Goal: Task Accomplishment & Management: Complete application form

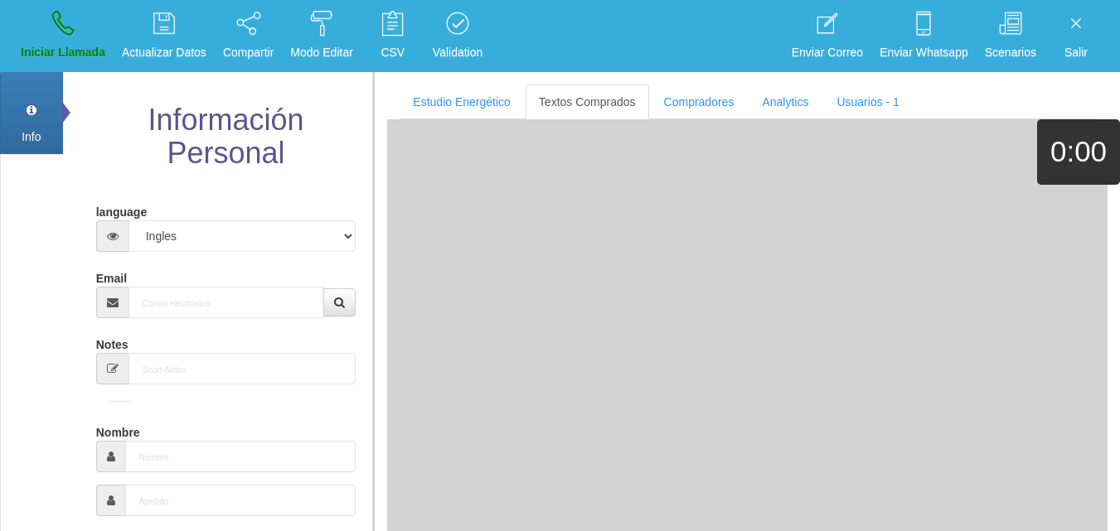
select select "4"
click at [242, 299] on input "Email" at bounding box center [227, 303] width 197 height 32
paste input "[EMAIL_ADDRESS][DOMAIN_NAME]"
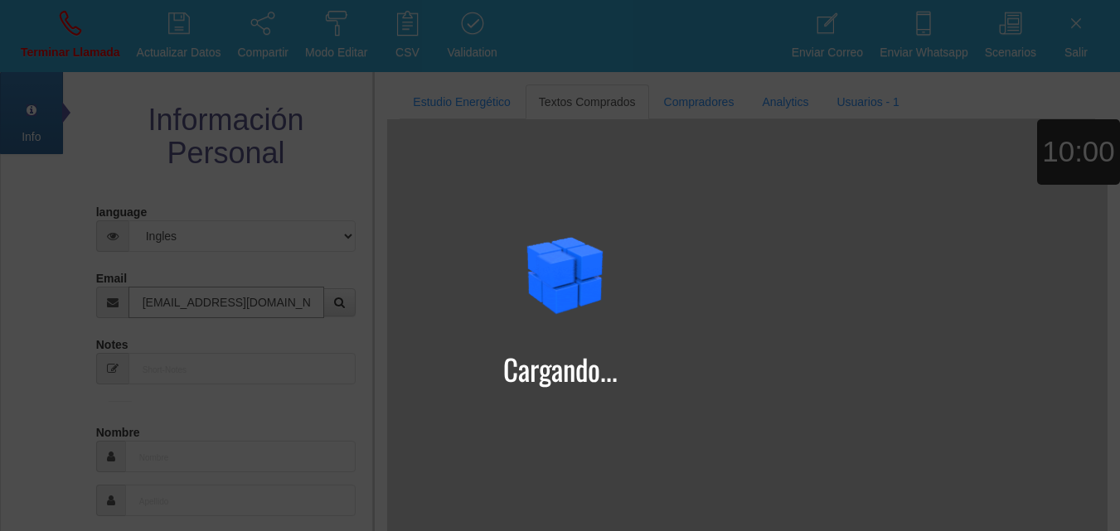
type input "[EMAIL_ADDRESS][DOMAIN_NAME]"
type input "7 Abr 1975"
type input "[PERSON_NAME]"
type input "Comprador bajo"
select select "1"
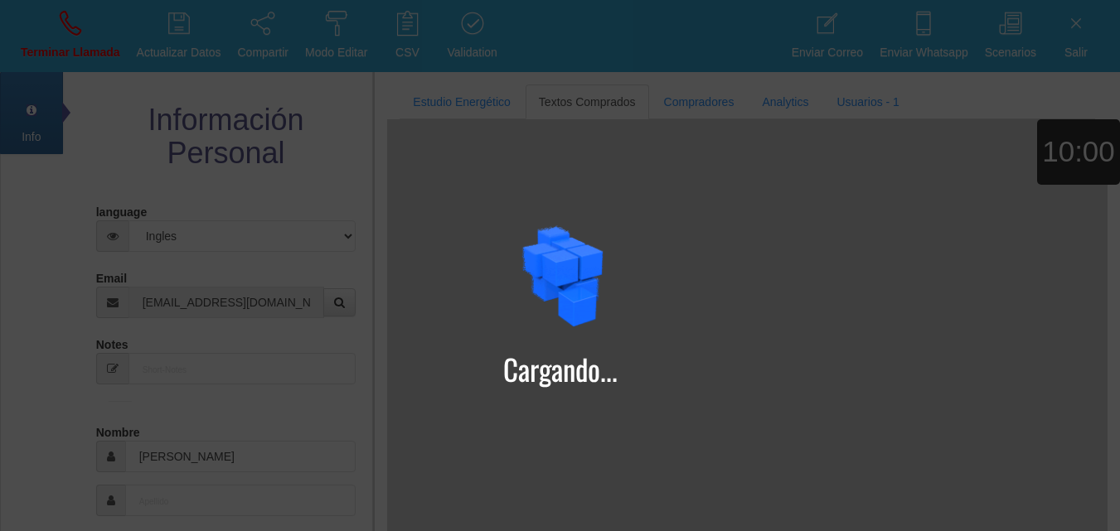
type input "[PHONE_NUMBER]"
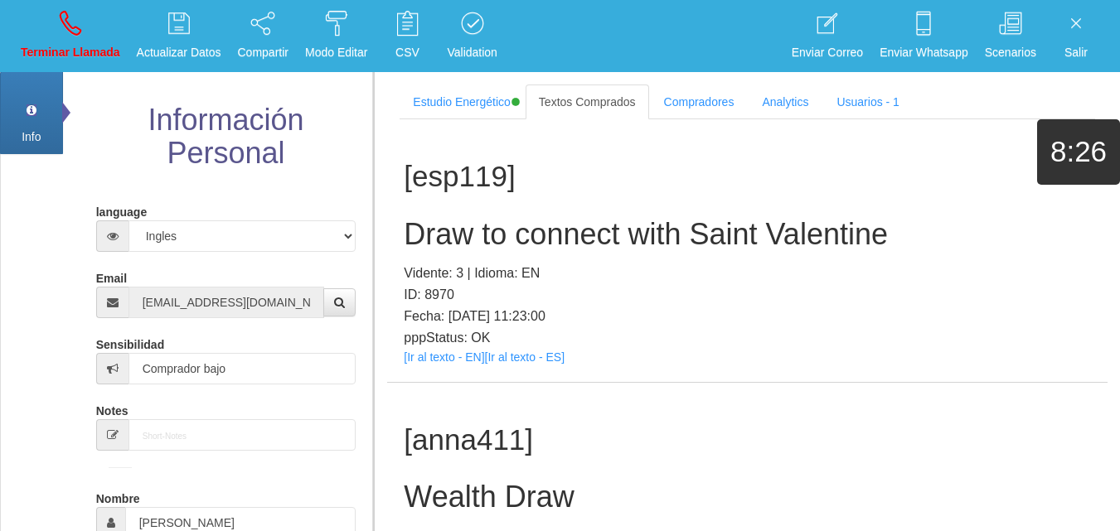
scroll to position [314, 0]
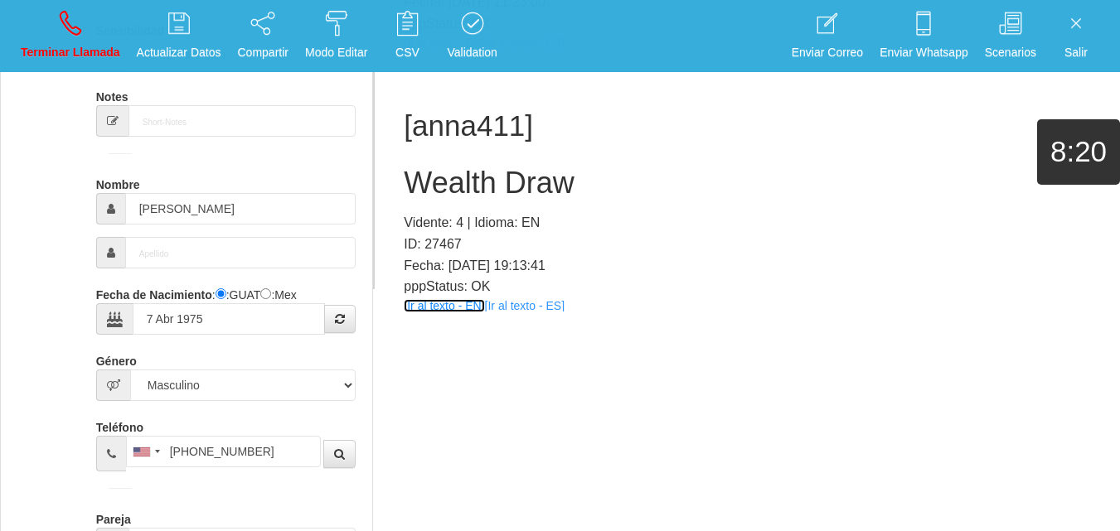
click at [430, 309] on link "[Ir al texto - EN]" at bounding box center [444, 305] width 80 height 13
click at [452, 188] on h2 "Wealth Draw" at bounding box center [747, 183] width 687 height 33
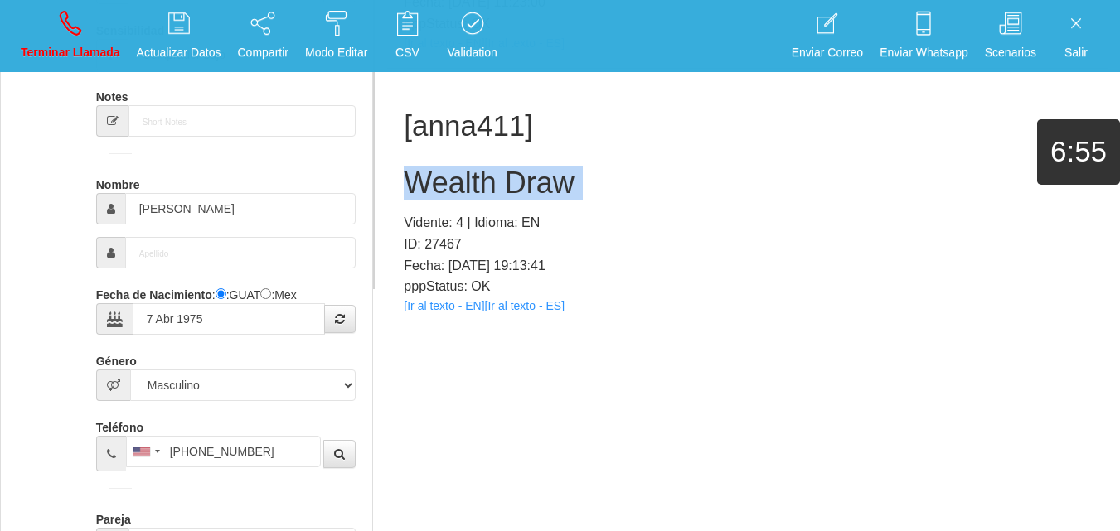
copy h2 "Wealth Draw"
click at [50, 22] on link "Terminar Llamada" at bounding box center [70, 36] width 111 height 62
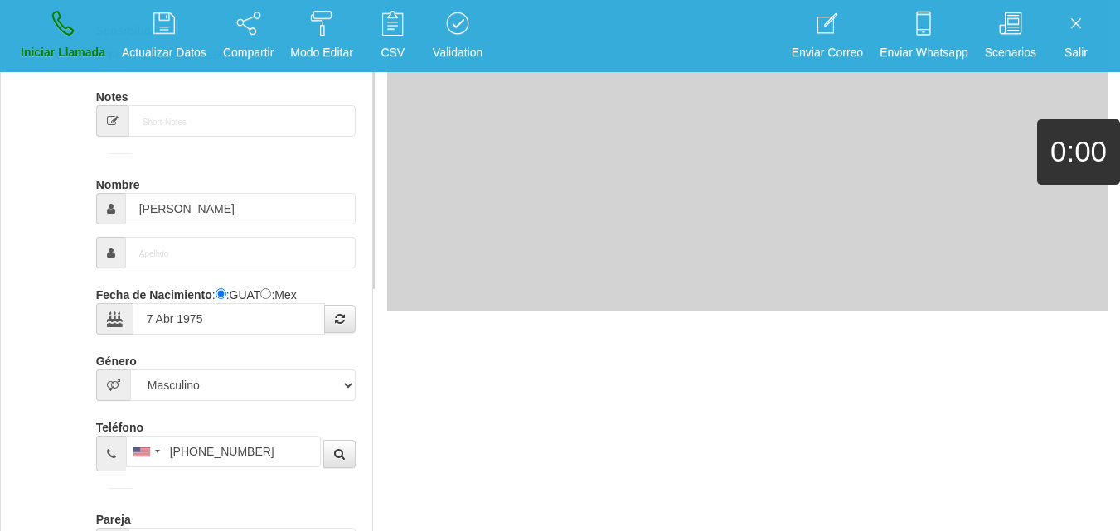
select select "0"
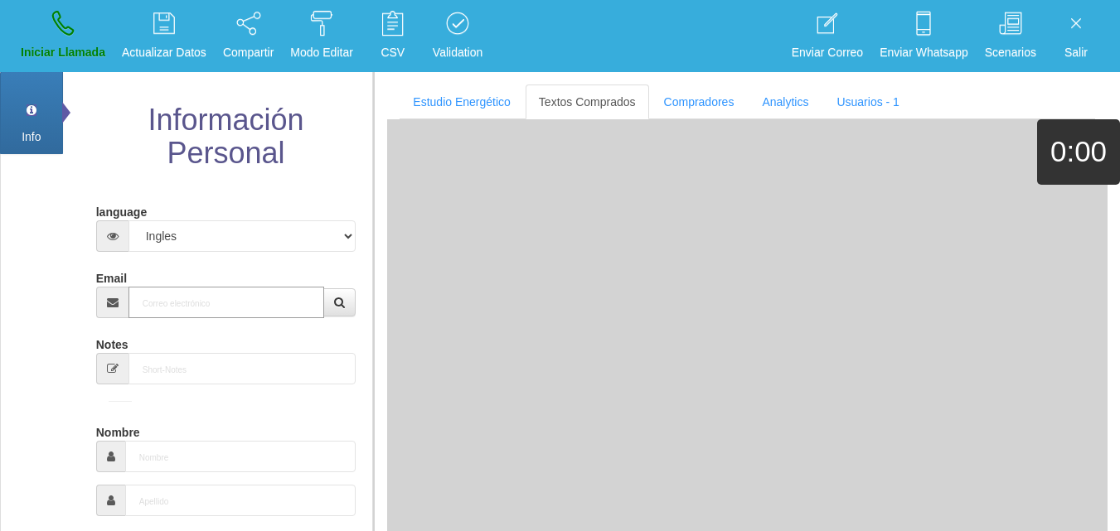
click at [216, 304] on input "Email" at bounding box center [227, 303] width 197 height 32
paste input "[EMAIL_ADDRESS][DOMAIN_NAME]"
type input "[EMAIL_ADDRESS][DOMAIN_NAME]"
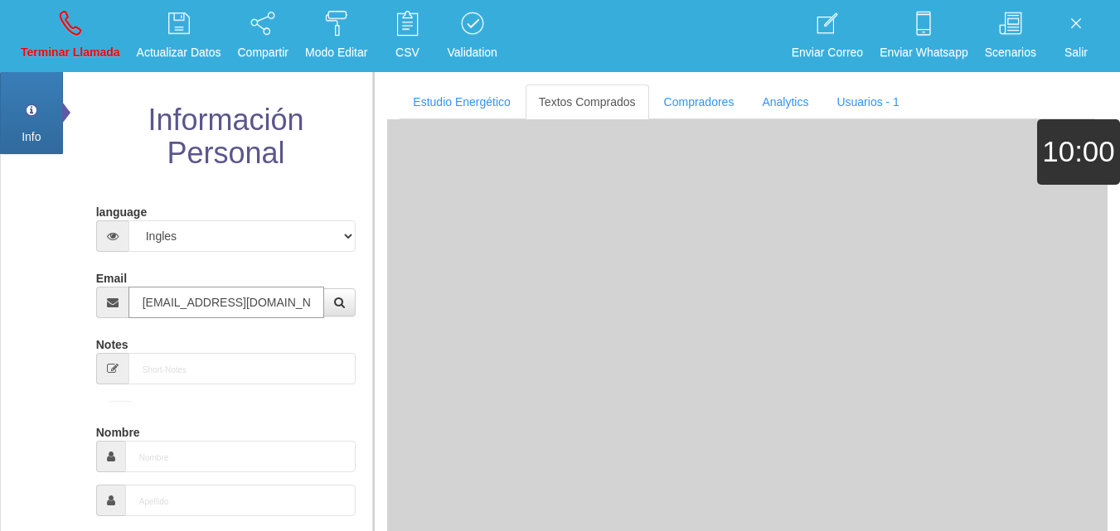
type input "[DATE]"
type input "Comprador bajo"
type input "[PERSON_NAME]"
select select "2"
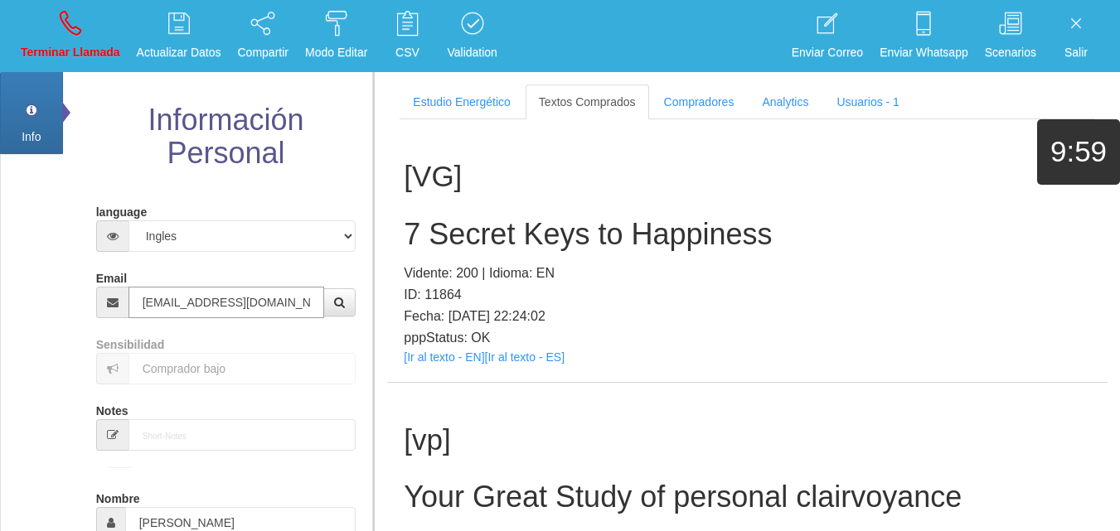
type input "[EMAIL_ADDRESS][DOMAIN_NAME]"
click at [447, 189] on h1 "[VG]" at bounding box center [747, 177] width 687 height 32
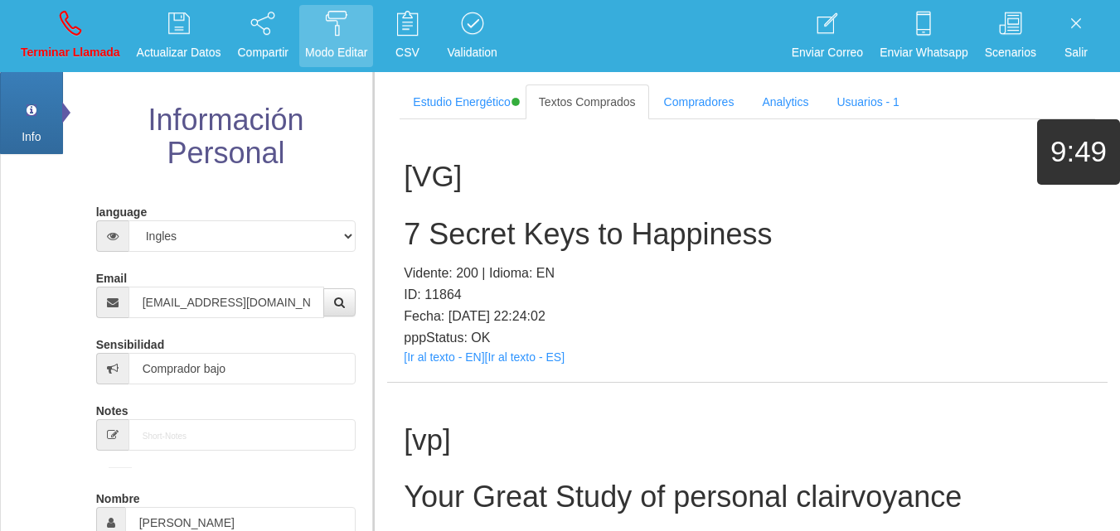
scroll to position [314, 0]
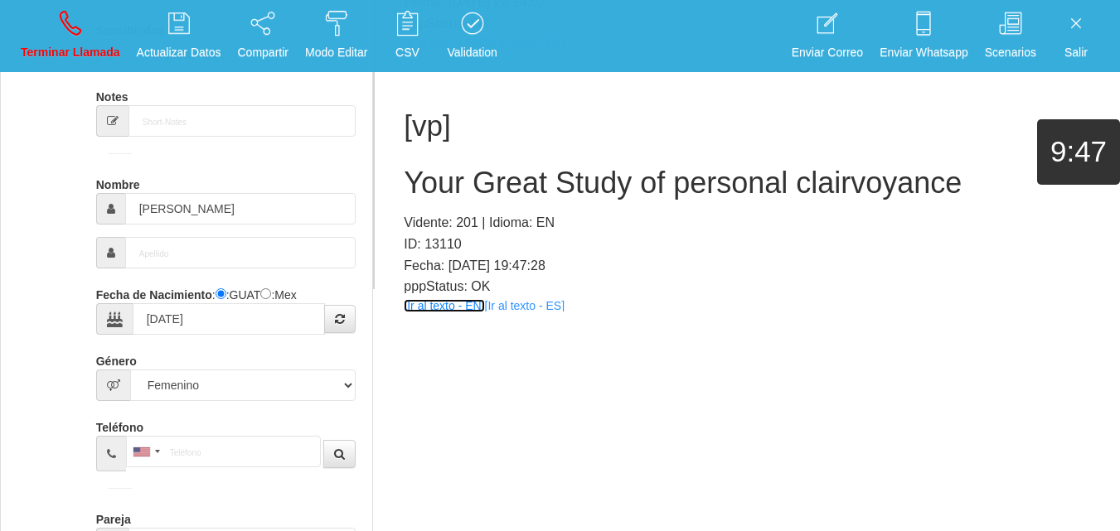
click at [431, 306] on link "[Ir al texto - EN]" at bounding box center [444, 305] width 80 height 13
click at [514, 191] on h2 "Your Great Study of personal clairvoyance" at bounding box center [747, 183] width 687 height 33
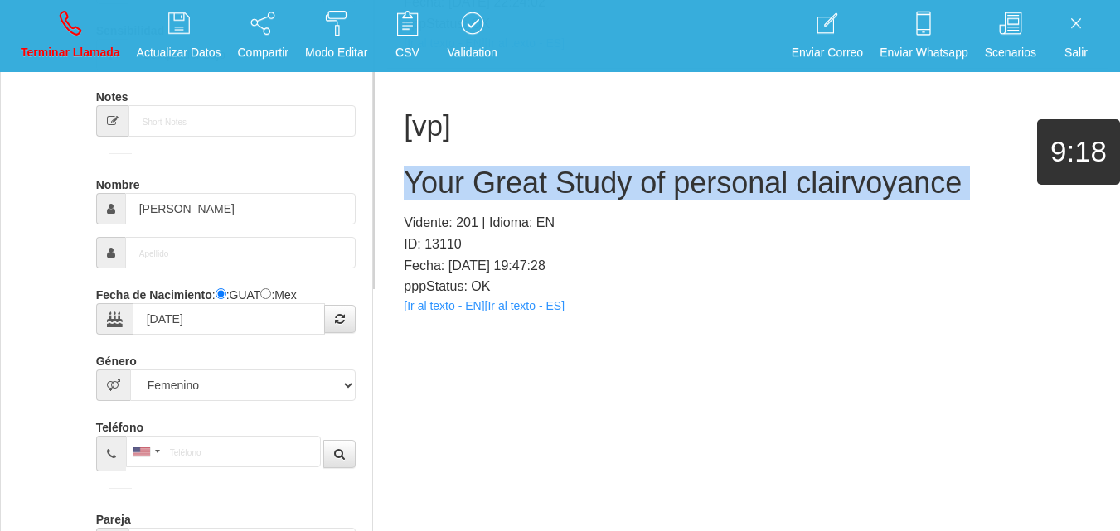
click at [514, 191] on h2 "Your Great Study of personal clairvoyance" at bounding box center [747, 183] width 687 height 33
copy h2 "Your Great Study of personal clairvoyance"
click at [75, 61] on p "Terminar Llamada" at bounding box center [71, 52] width 100 height 19
select select "0"
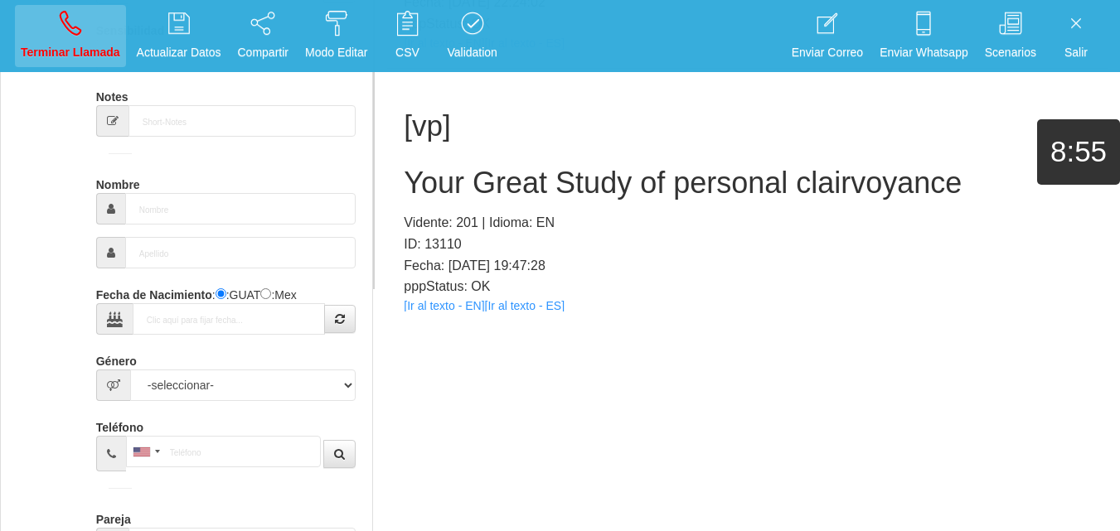
scroll to position [0, 0]
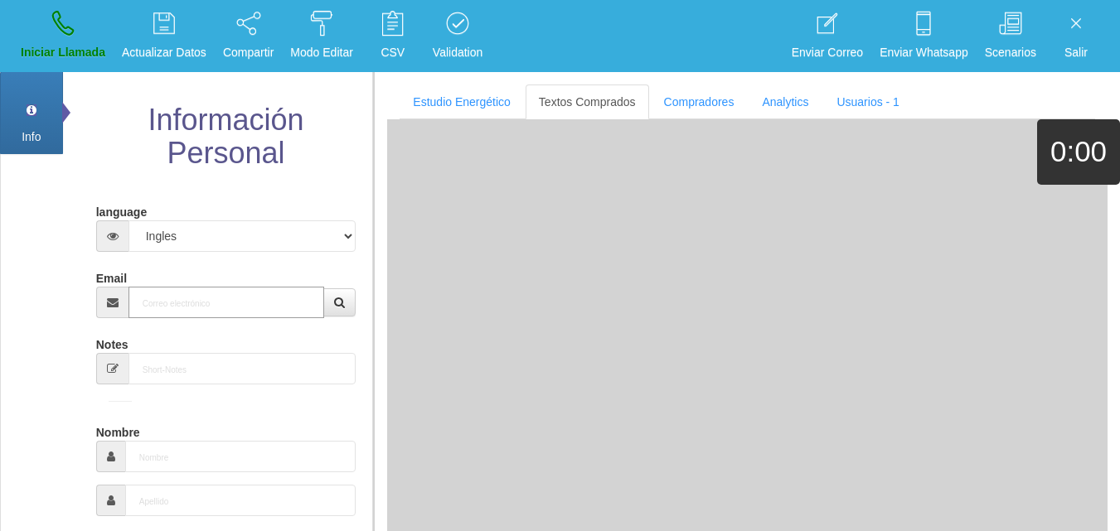
click at [198, 292] on input "Email" at bounding box center [227, 303] width 197 height 32
paste input "[PERSON_NAME][EMAIL_ADDRESS][DOMAIN_NAME]"
type input "[PERSON_NAME][EMAIL_ADDRESS][DOMAIN_NAME]"
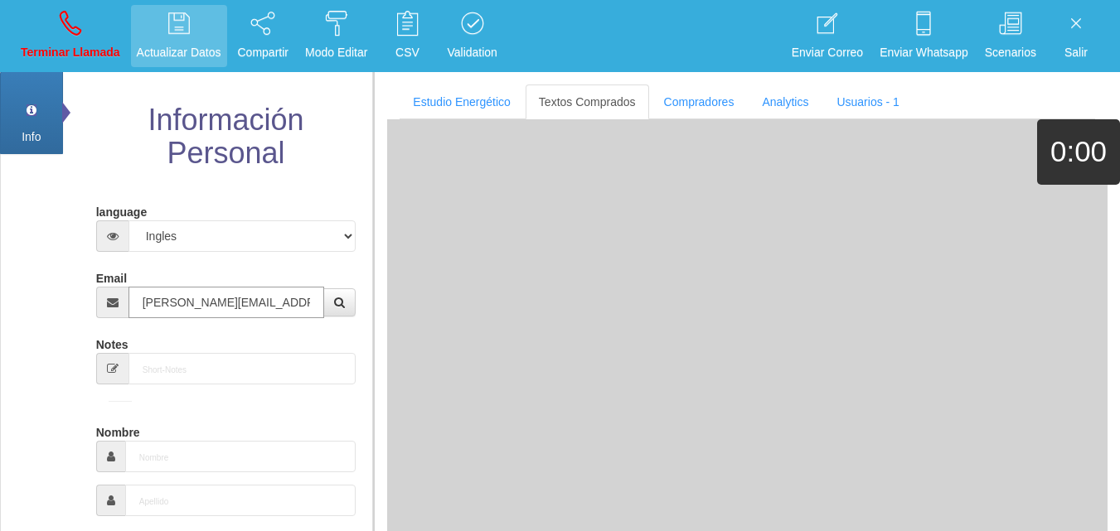
type input "[DATE]"
select select
type input "Buen Comprador"
type input "[PERSON_NAME]"
select select "2"
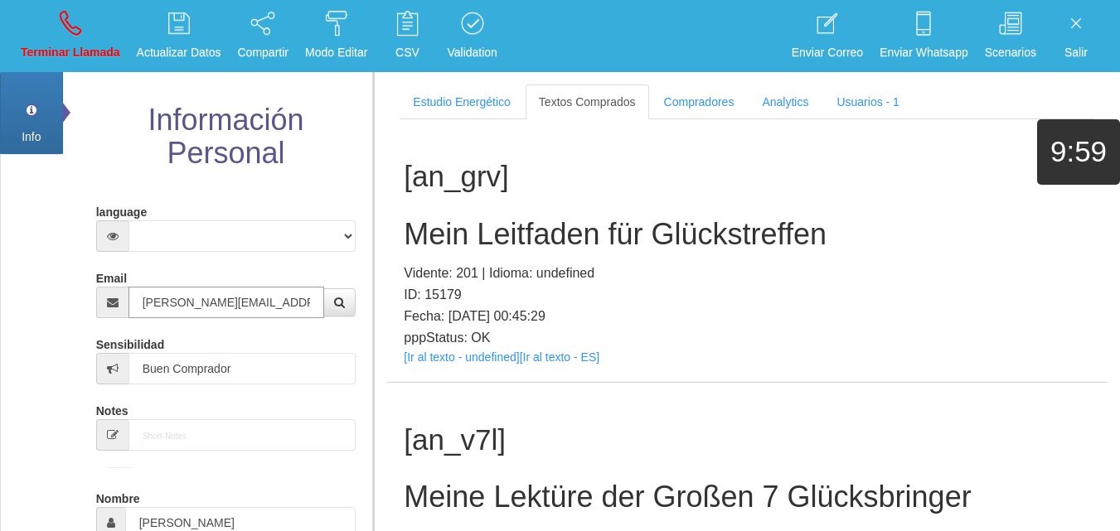
type input "[PERSON_NAME][EMAIL_ADDRESS][DOMAIN_NAME]"
click at [449, 371] on div "[an_grv] Mein Leitfaden für Glückstreffen Vidente: 201 | Idioma: undefined ID: …" at bounding box center [747, 250] width 721 height 263
click at [437, 369] on div "[an_grv] Mein Leitfaden für Glückstreffen Vidente: 201 | Idioma: undefined ID: …" at bounding box center [747, 250] width 721 height 263
click at [436, 358] on link "[Ir al texto - undefined]" at bounding box center [461, 357] width 115 height 13
click at [579, 231] on h2 "Mein Leitfaden für Glückstreffen" at bounding box center [747, 234] width 687 height 33
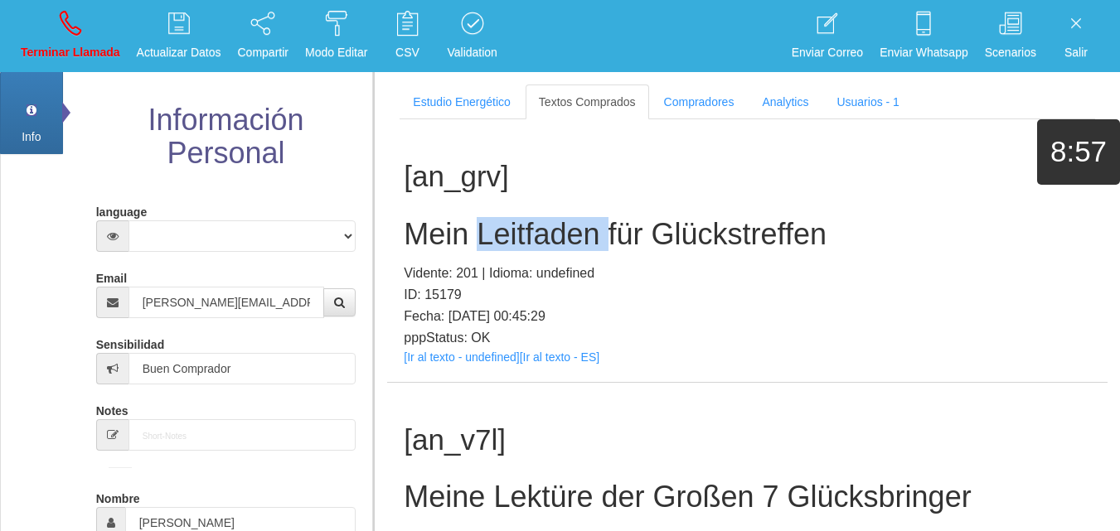
click at [579, 231] on h2 "Mein Leitfaden für Glückstreffen" at bounding box center [747, 234] width 687 height 33
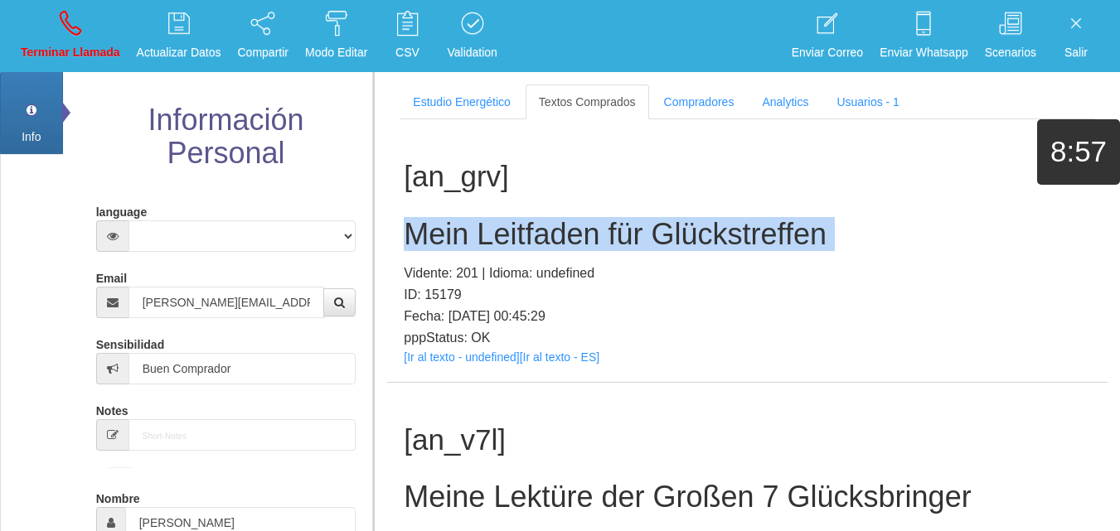
click at [579, 231] on h2 "Mein Leitfaden für Glückstreffen" at bounding box center [747, 234] width 687 height 33
copy h2 "Mein Leitfaden für Glückstreffen"
click at [49, 10] on link "Terminar Llamada" at bounding box center [70, 36] width 111 height 62
select select "0"
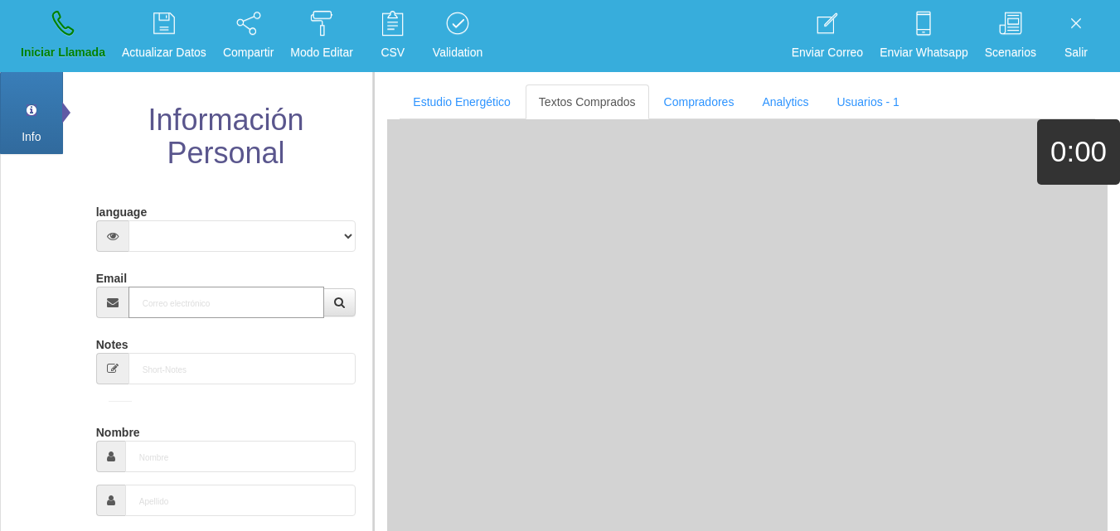
click at [231, 312] on input "Email" at bounding box center [227, 303] width 197 height 32
paste input "[PERSON_NAME][EMAIL_ADDRESS][DOMAIN_NAME]"
type input "[PERSON_NAME][EMAIL_ADDRESS][DOMAIN_NAME]"
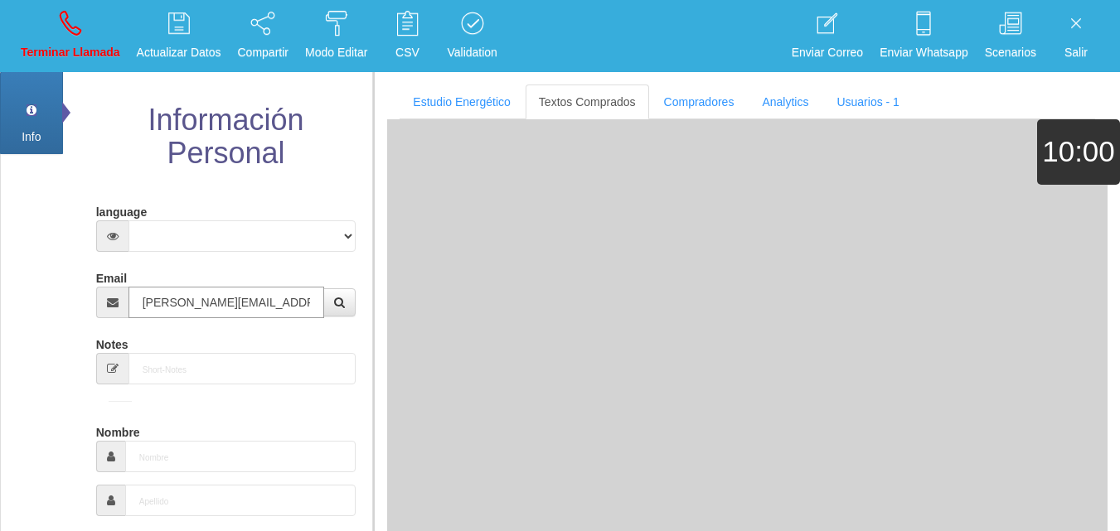
type input "7 Abr 1964"
select select "4"
type input "Comprador bajo"
type input "[PERSON_NAME]"
select select "2"
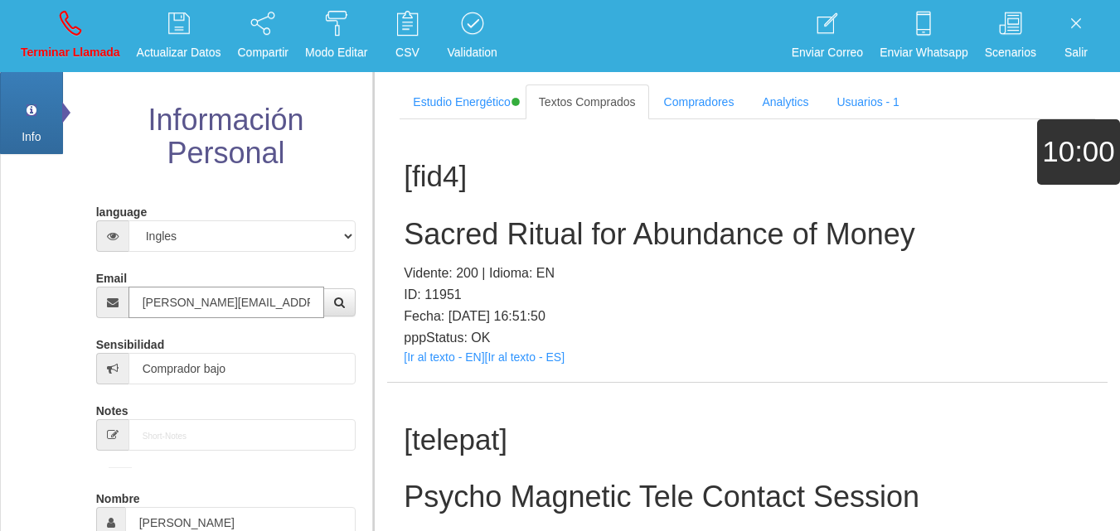
type input "[PERSON_NAME][EMAIL_ADDRESS][DOMAIN_NAME]"
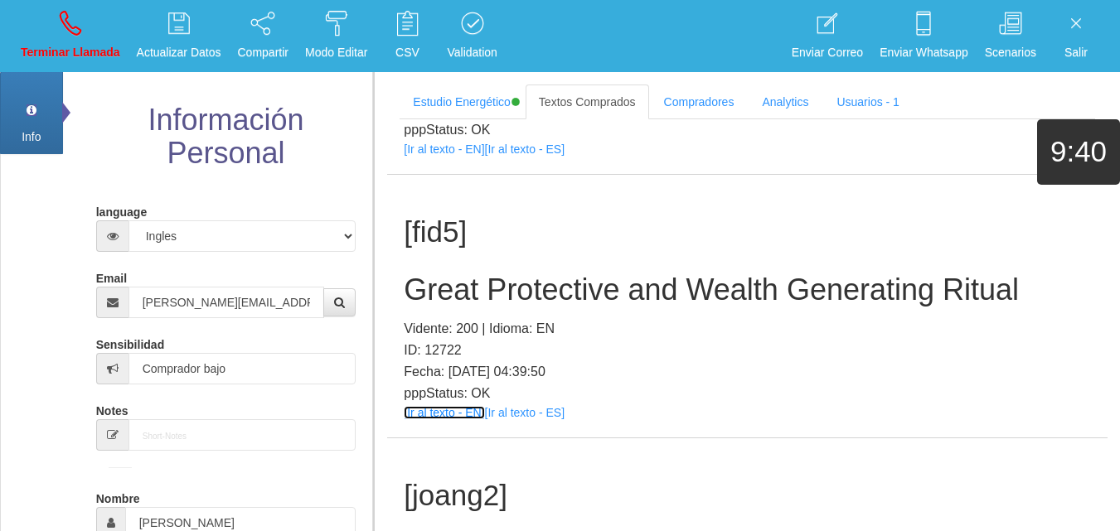
click at [444, 413] on link "[Ir al texto - EN]" at bounding box center [444, 412] width 80 height 13
click at [536, 289] on h2 "Great Protective and Wealth Generating Ritual" at bounding box center [747, 290] width 687 height 33
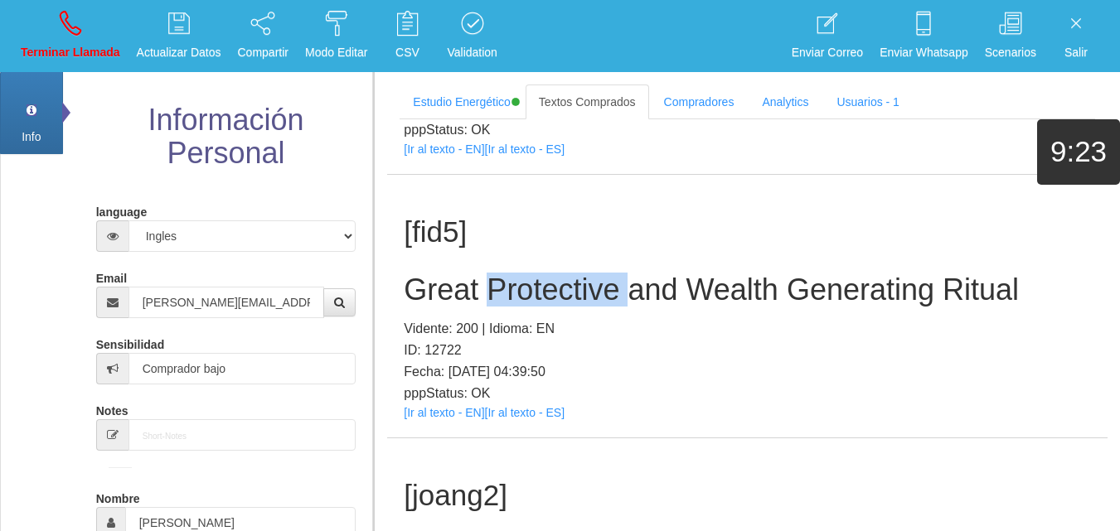
click at [536, 289] on h2 "Great Protective and Wealth Generating Ritual" at bounding box center [747, 290] width 687 height 33
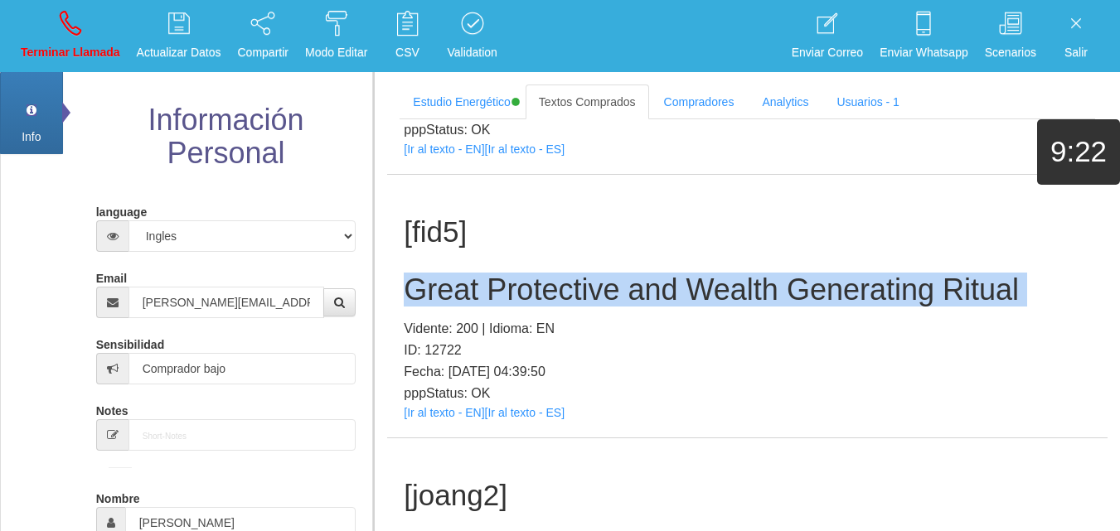
copy h2 "Great Protective and Wealth Generating Ritual"
click at [65, 12] on icon at bounding box center [71, 23] width 22 height 27
select select "0"
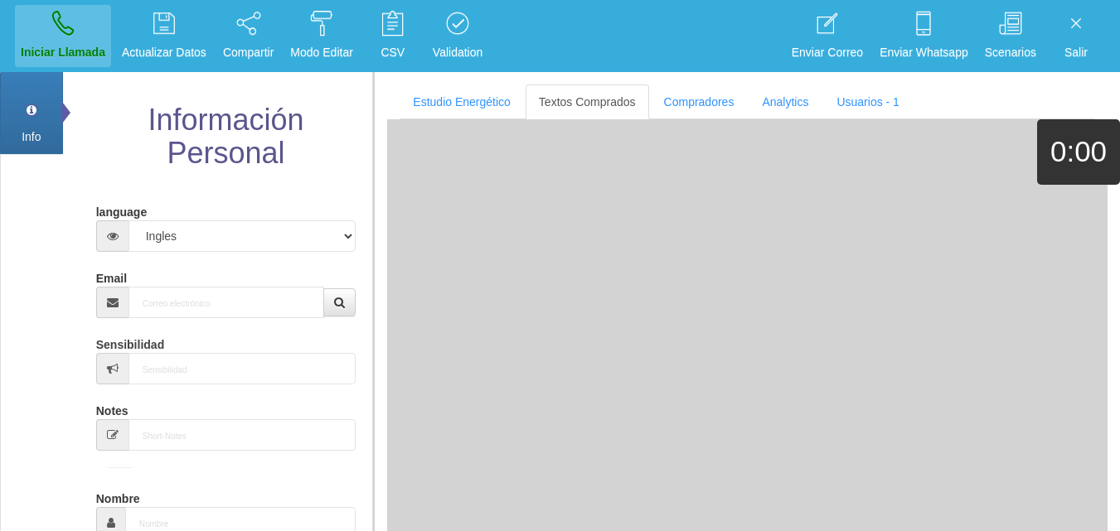
scroll to position [0, 0]
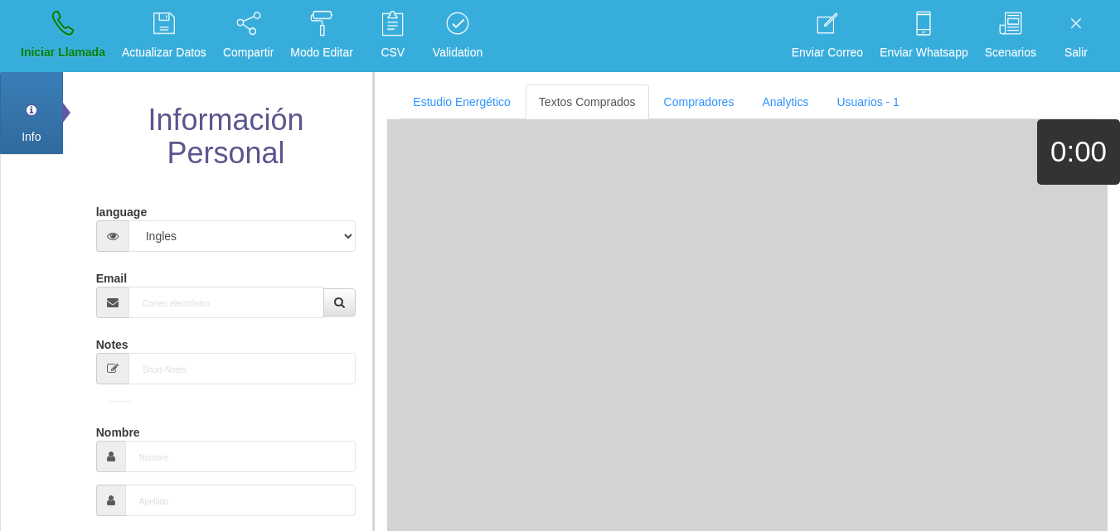
click at [225, 332] on div "Notes" at bounding box center [226, 358] width 260 height 54
click at [193, 312] on input "Email" at bounding box center [227, 303] width 197 height 32
paste input "[EMAIL_ADDRESS][DOMAIN_NAME]"
type input "[EMAIL_ADDRESS][DOMAIN_NAME]"
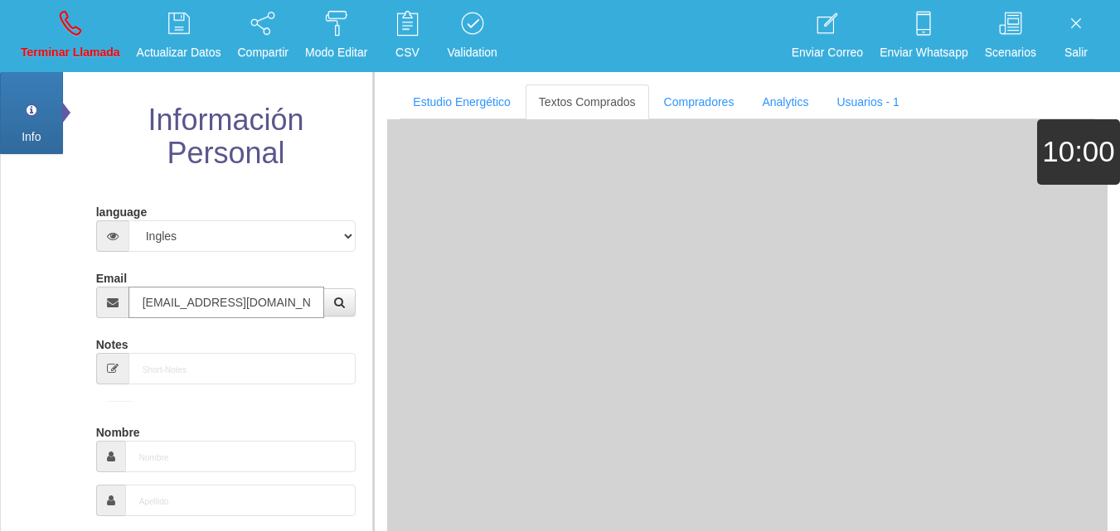
type input "8 Mayo 1964"
type input "Comprador bajo"
type input "[PERSON_NAME]"
select select "1"
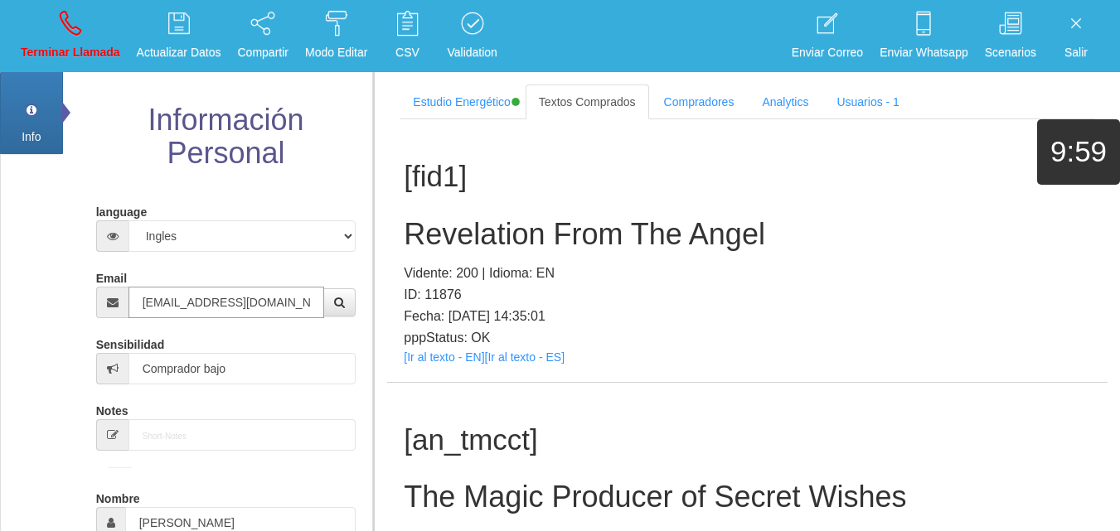
type input "[EMAIL_ADDRESS][DOMAIN_NAME]"
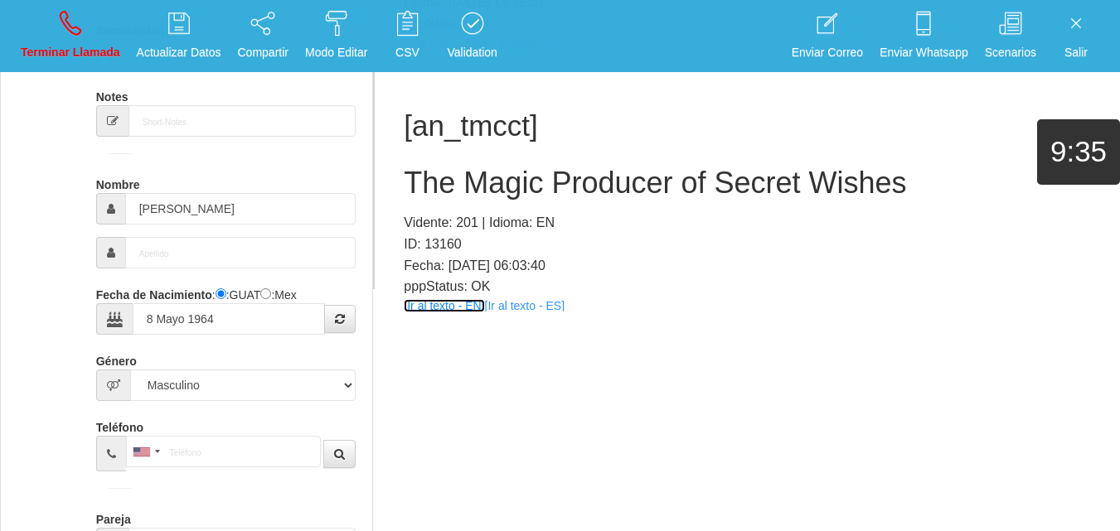
click at [422, 310] on link "[Ir al texto - EN]" at bounding box center [444, 305] width 80 height 13
click at [491, 185] on h2 "The Magic Producer of Secret Wishes" at bounding box center [747, 183] width 687 height 33
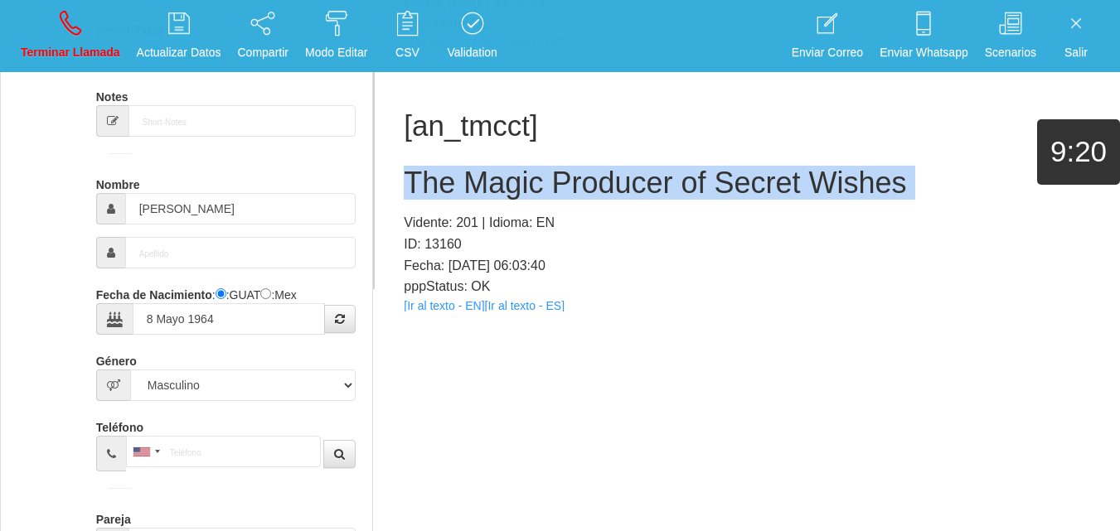
copy h2 "The Magic Producer of Secret Wishes"
click at [32, 53] on p "Terminar Llamada" at bounding box center [71, 52] width 100 height 19
select select "0"
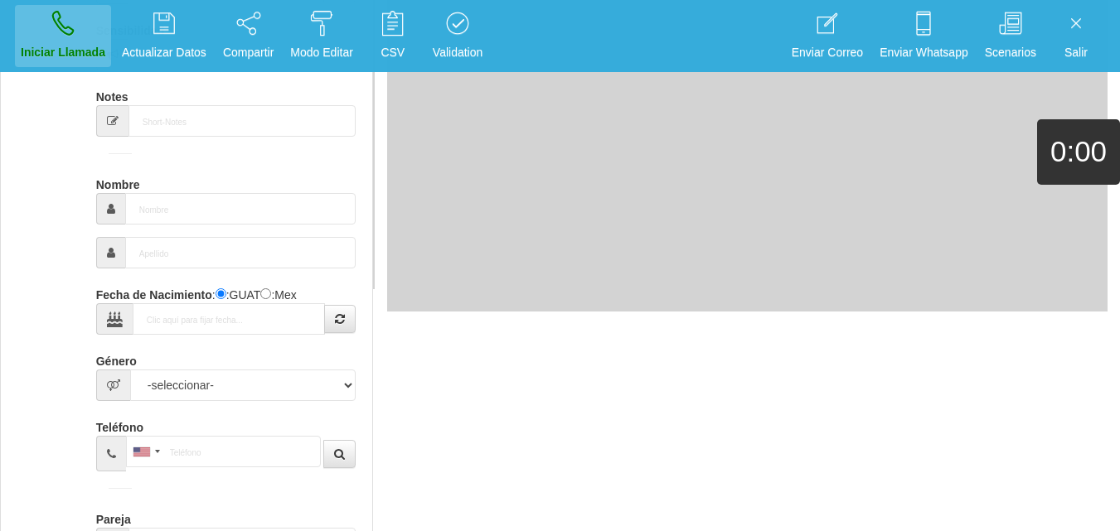
scroll to position [0, 0]
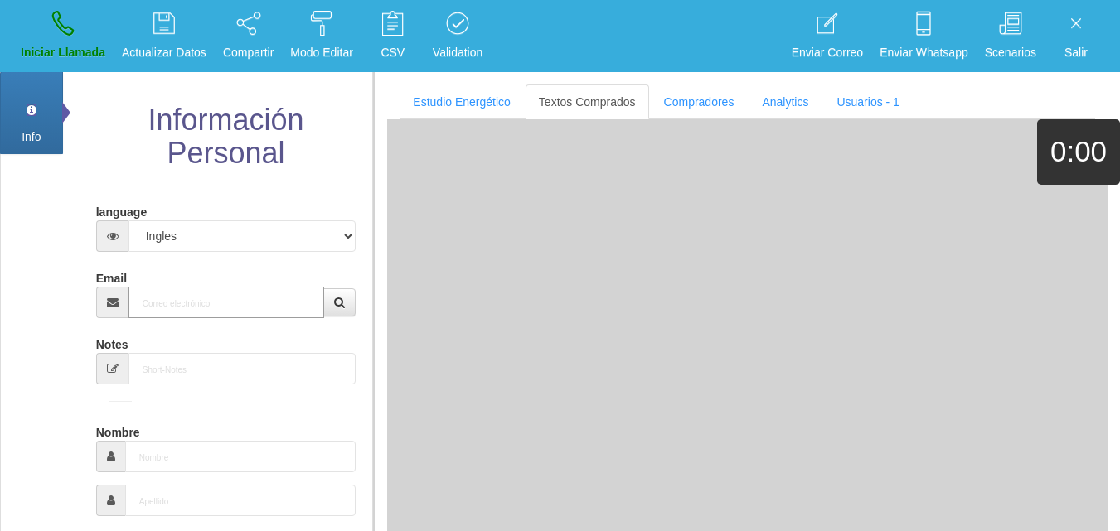
click at [227, 302] on input "Email" at bounding box center [227, 303] width 197 height 32
paste input "[EMAIL_ADDRESS][DOMAIN_NAME]"
type input "[EMAIL_ADDRESS][DOMAIN_NAME]"
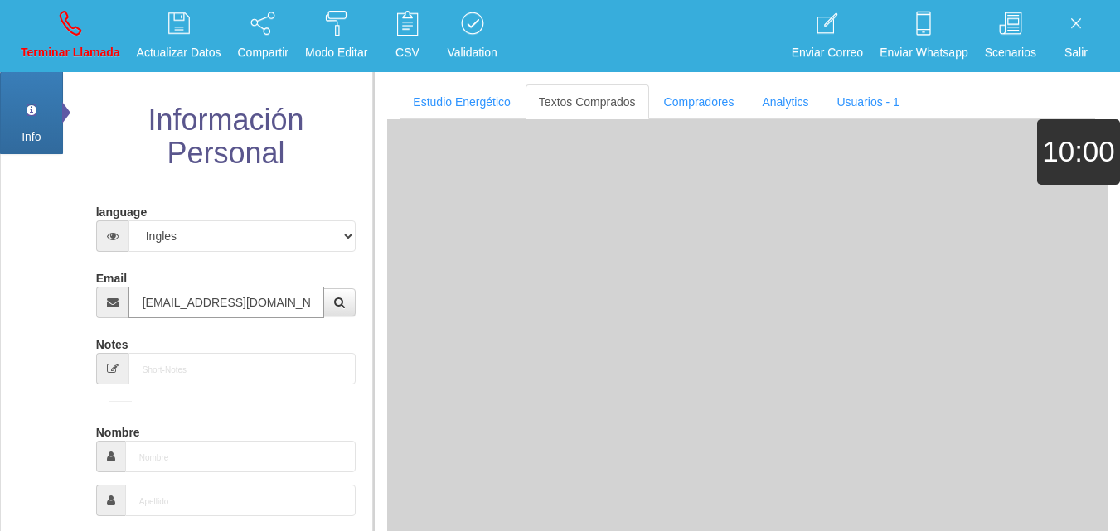
type input "[DATE]"
select select "1"
type input "Comprador simple"
type input "Mercedes"
select select "2"
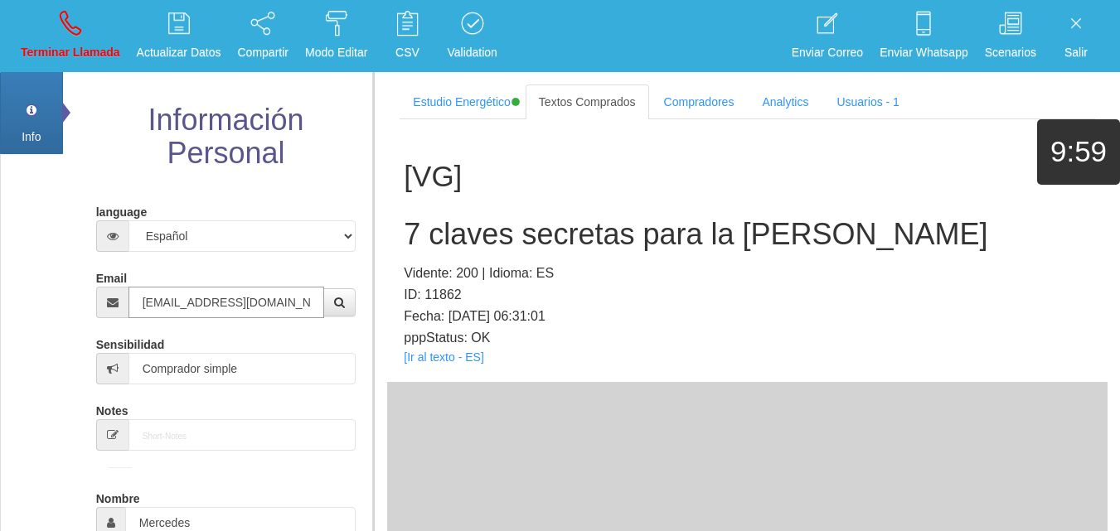
type input "[EMAIL_ADDRESS][DOMAIN_NAME]"
click at [431, 366] on div "[VG] 7 claves secretas para la [PERSON_NAME] Vidente: 200 | Idioma: ES ID: 1186…" at bounding box center [747, 250] width 721 height 263
click at [432, 362] on link "[Ir al texto - ES]" at bounding box center [444, 357] width 80 height 13
click at [472, 235] on h2 "7 claves secretas para la [PERSON_NAME]" at bounding box center [747, 234] width 687 height 33
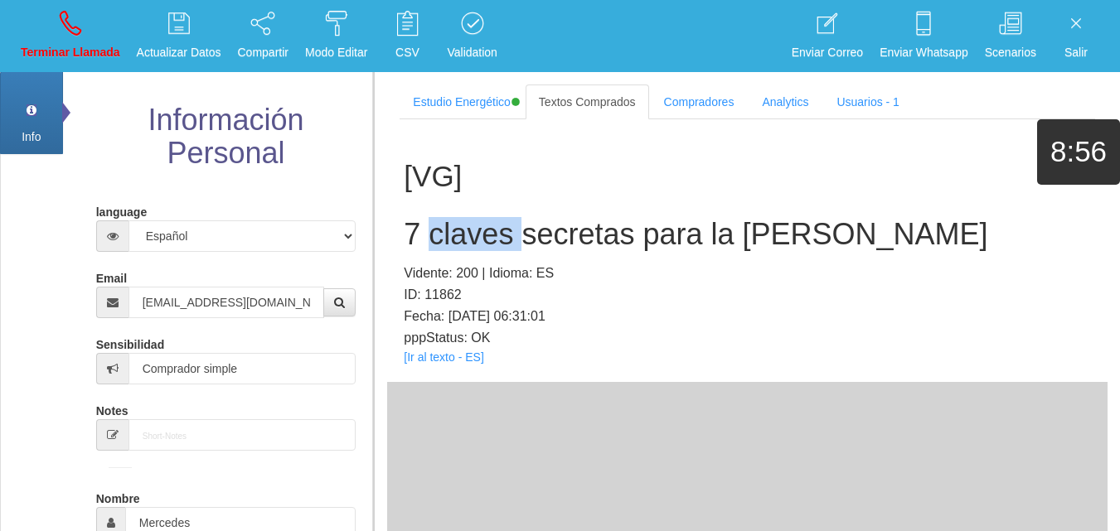
click at [472, 235] on h2 "7 claves secretas para la [PERSON_NAME]" at bounding box center [747, 234] width 687 height 33
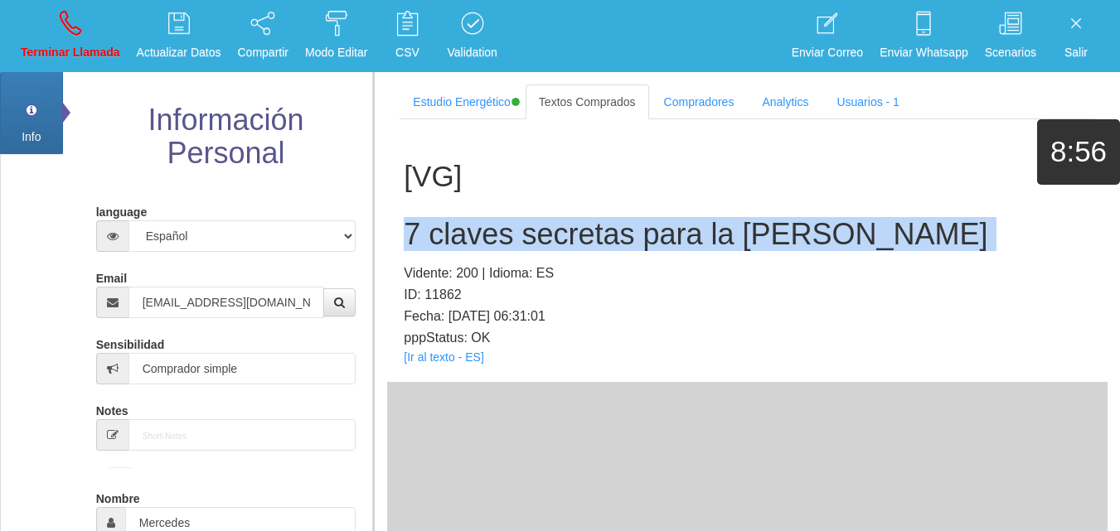
copy h2 "7 claves secretas para la [PERSON_NAME]"
click at [96, 53] on p "Terminar Llamada" at bounding box center [71, 52] width 100 height 19
select select "0"
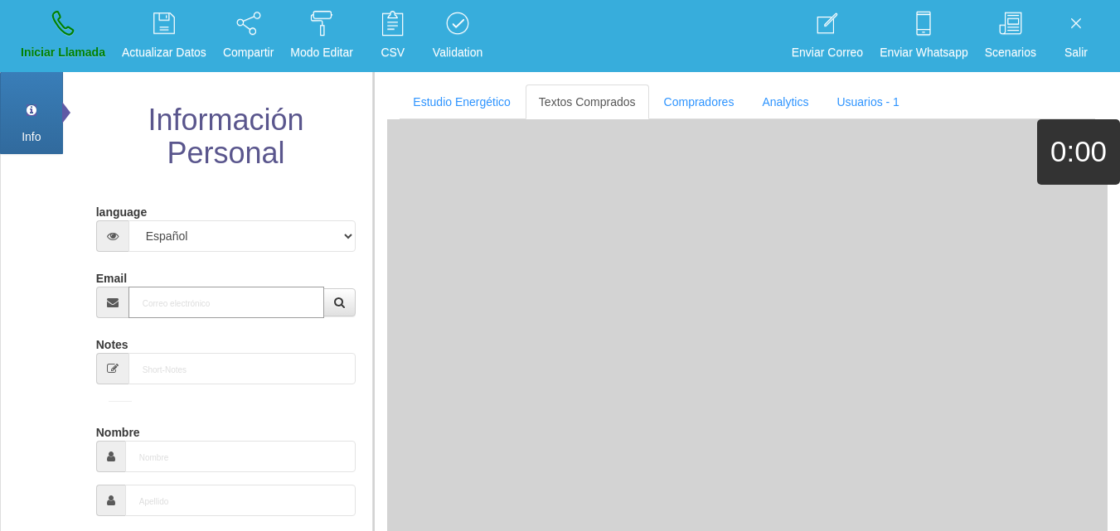
click at [224, 300] on input "Email" at bounding box center [227, 303] width 197 height 32
paste input "[EMAIL_ADDRESS][DOMAIN_NAME]"
type input "[EMAIL_ADDRESS][DOMAIN_NAME]"
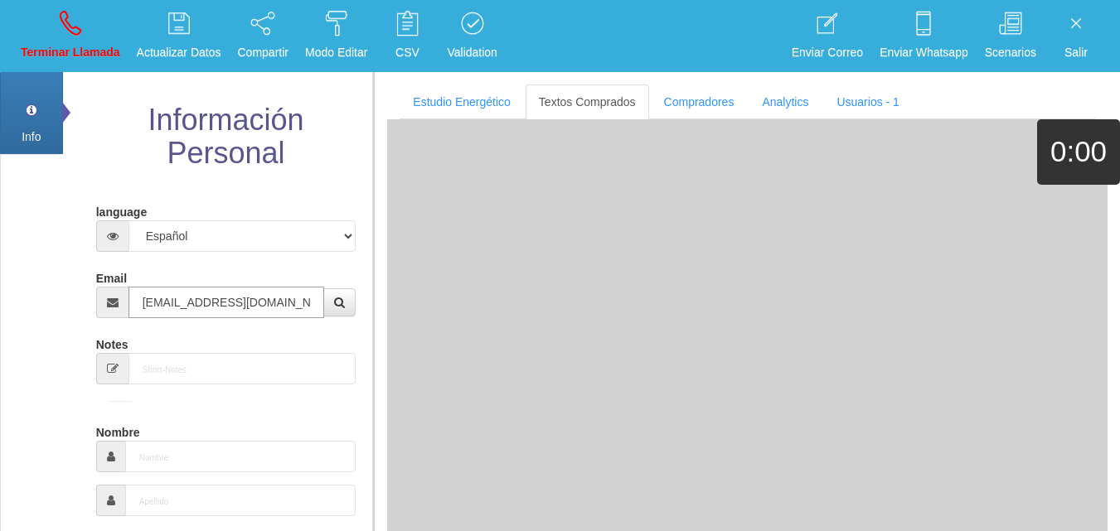
type input "8 Ene 1971"
select select "4"
type input "Excelente Comprador"
type input "[PERSON_NAME]"
select select "1"
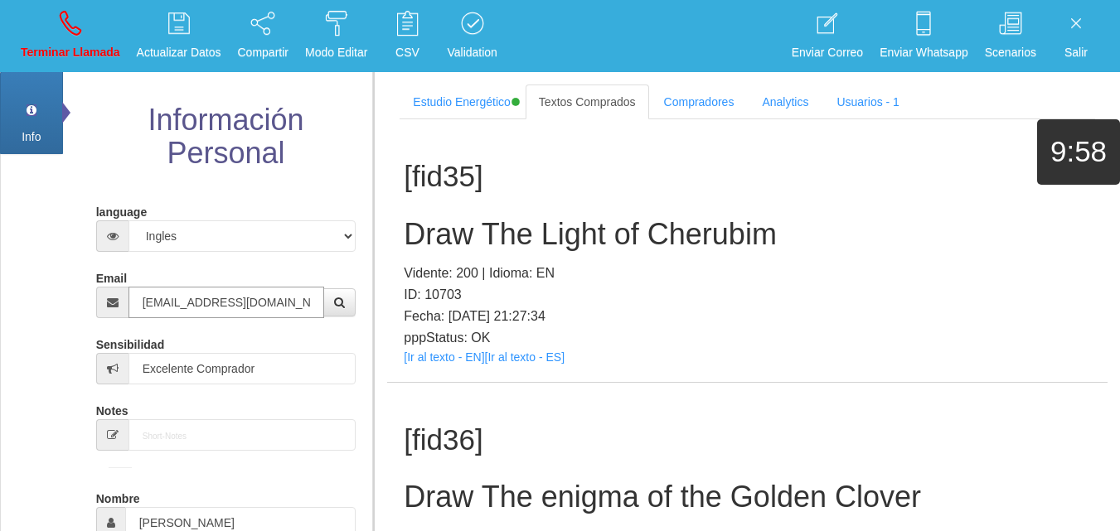
type input "[EMAIL_ADDRESS][DOMAIN_NAME]"
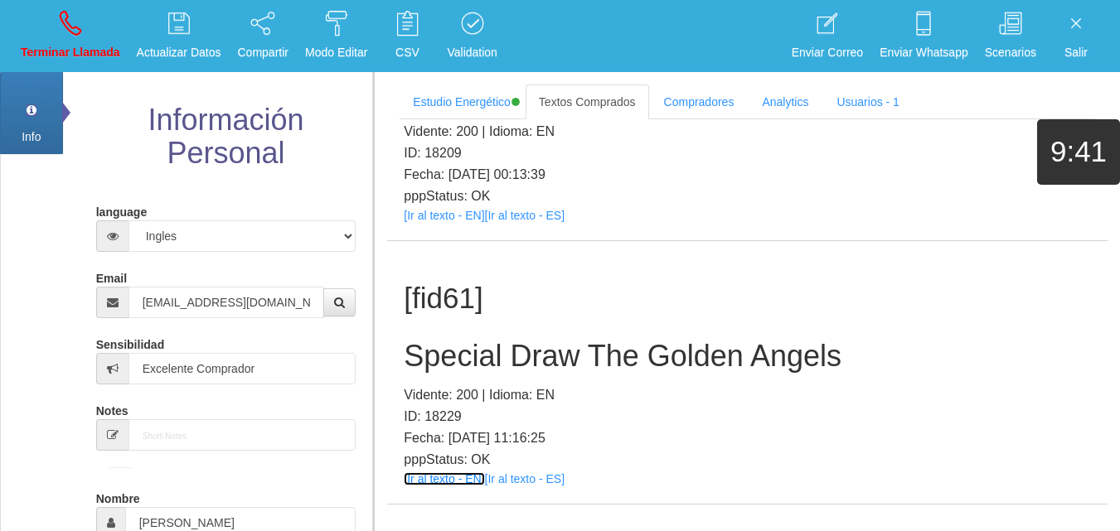
click at [452, 473] on link "[Ir al texto - EN]" at bounding box center [444, 479] width 80 height 13
click at [487, 260] on div "[fid61] Special Draw The Golden Angels Vidente: 200 | Idioma: EN ID: 18229 Fech…" at bounding box center [747, 372] width 721 height 263
click at [483, 271] on div "[fid61] Special Draw The Golden Angels Vidente: 200 | Idioma: EN ID: 18229 Fech…" at bounding box center [747, 372] width 721 height 263
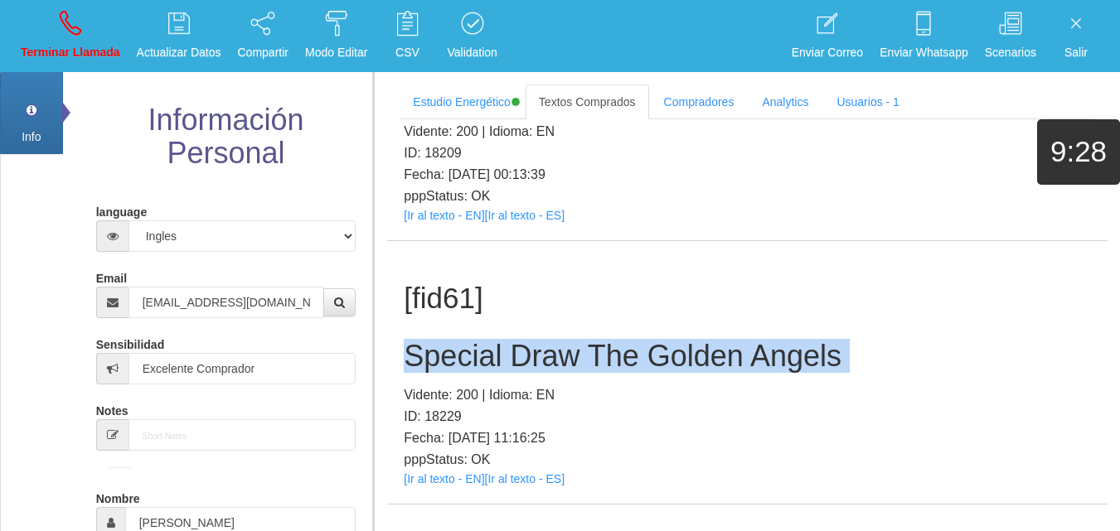
copy h2 "Special Draw The Golden Angels"
click at [68, 11] on icon at bounding box center [71, 23] width 22 height 27
select select "0"
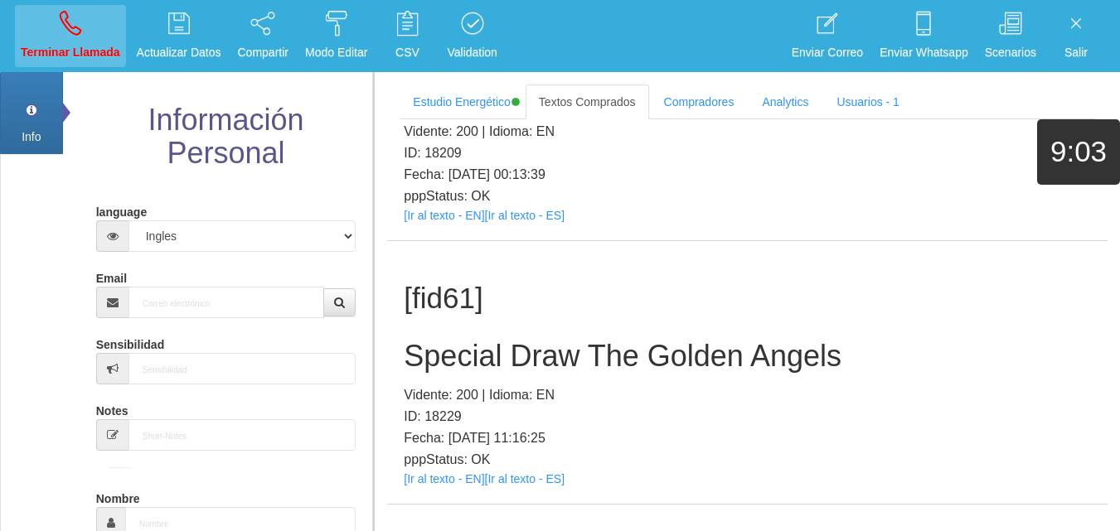
scroll to position [0, 0]
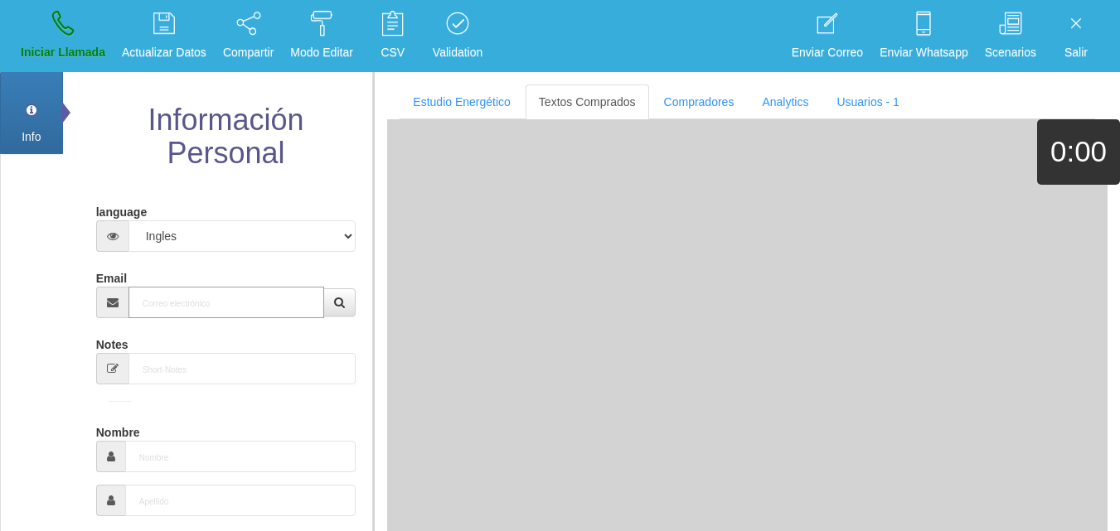
click at [186, 316] on input "Email" at bounding box center [227, 303] width 197 height 32
paste input "[EMAIL_ADDRESS][DOMAIN_NAME]"
type input "[EMAIL_ADDRESS][DOMAIN_NAME]"
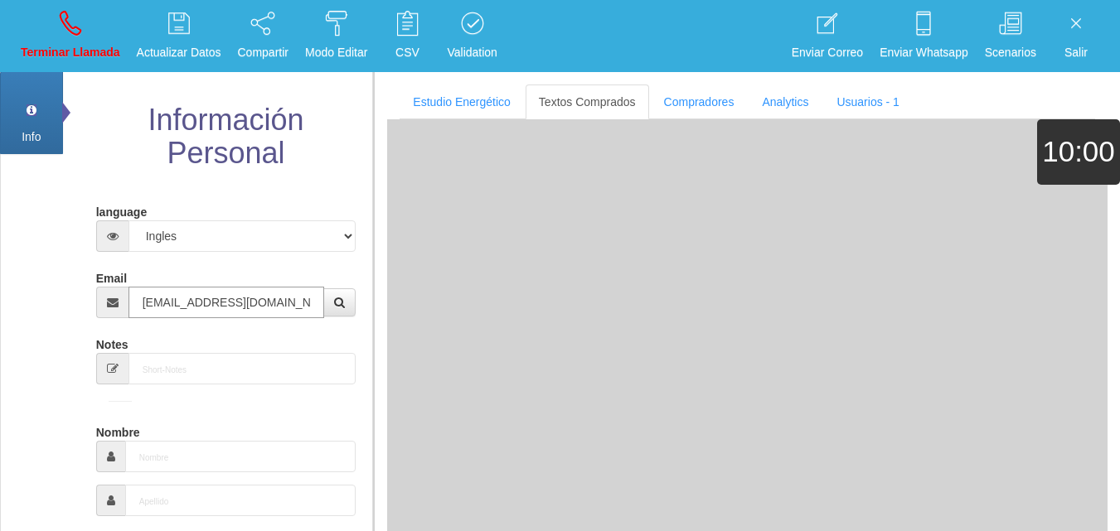
type input "24 Ago 1981"
type input "Comprador simple"
type input "[PERSON_NAME]"
select select "1"
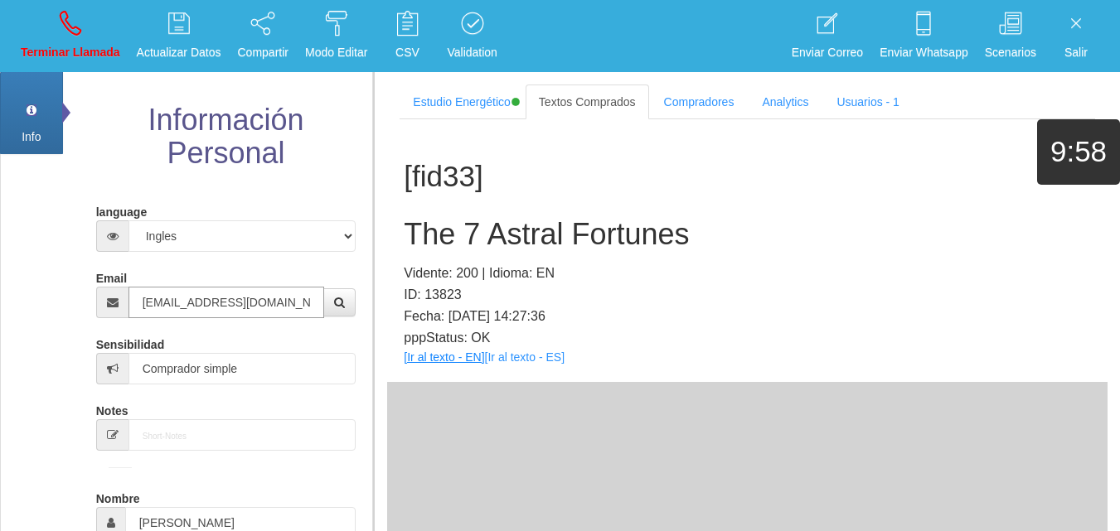
type input "[EMAIL_ADDRESS][DOMAIN_NAME]"
click at [459, 352] on link "[Ir al texto - EN]" at bounding box center [444, 357] width 80 height 13
click at [484, 236] on h2 "The 7 Astral Fortunes" at bounding box center [747, 234] width 687 height 33
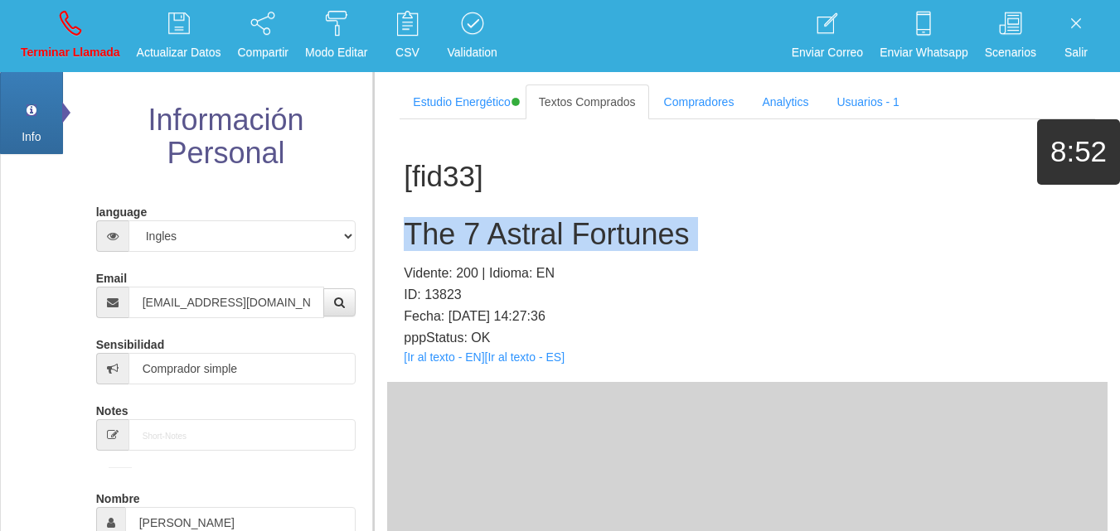
click at [484, 236] on h2 "The 7 Astral Fortunes" at bounding box center [747, 234] width 687 height 33
copy h2 "The 7 Astral Fortunes"
click at [63, 33] on icon at bounding box center [71, 23] width 22 height 27
select select "0"
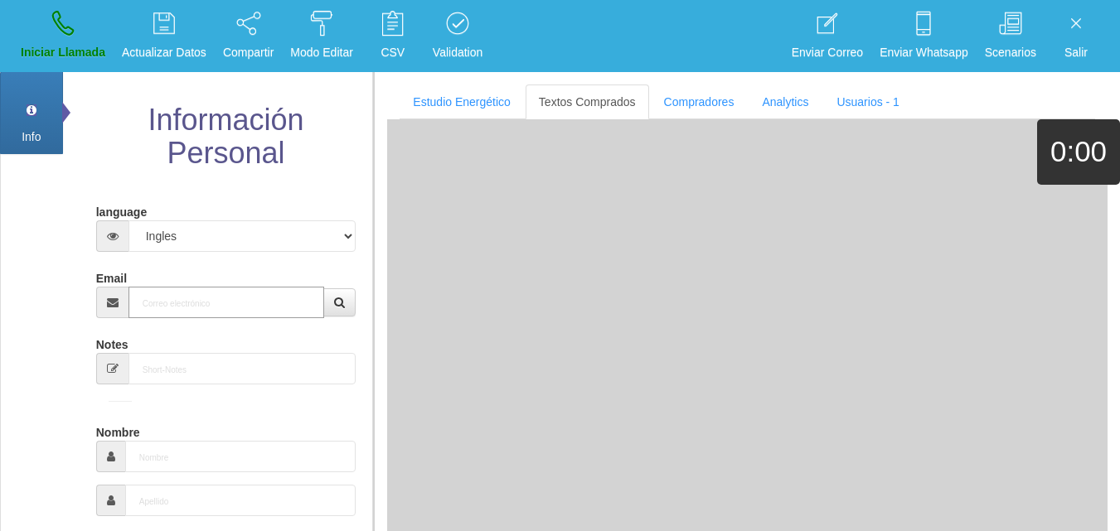
click at [240, 287] on input "Email" at bounding box center [227, 303] width 197 height 32
paste input "[EMAIL_ADDRESS][DOMAIN_NAME]"
type input "[EMAIL_ADDRESS][DOMAIN_NAME]"
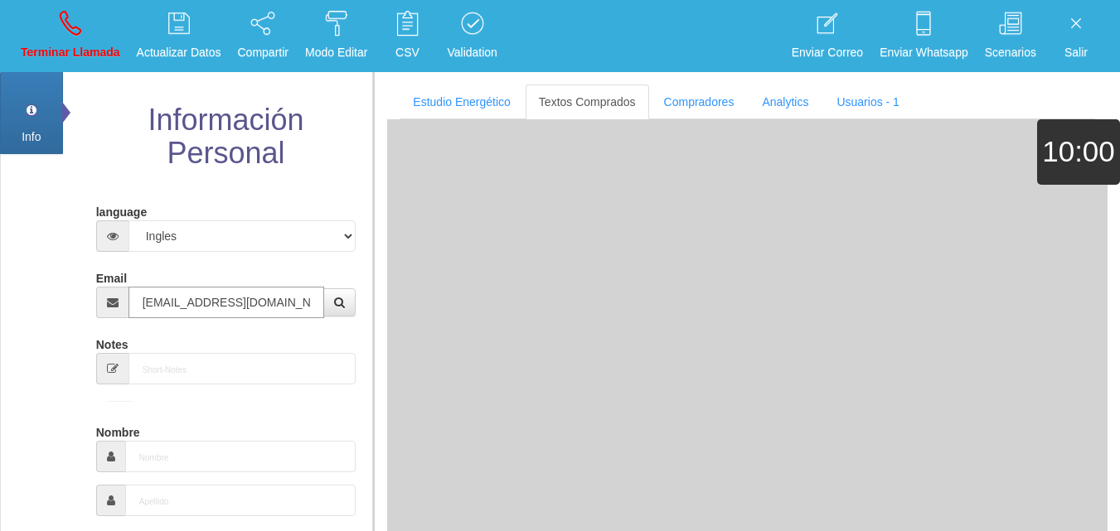
type input "[DATE]"
type input "Comprador simple"
type input "[PERSON_NAME]"
select select "2"
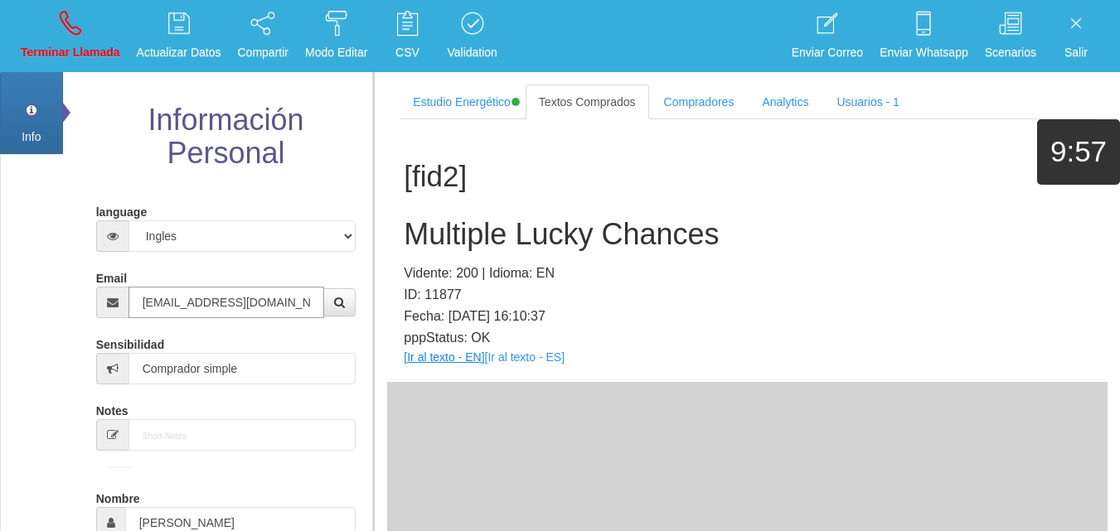
type input "[EMAIL_ADDRESS][DOMAIN_NAME]"
click at [430, 359] on link "[Ir al texto - EN]" at bounding box center [444, 357] width 80 height 13
click at [434, 360] on link "[Ir al texto - EN]" at bounding box center [444, 357] width 80 height 13
click at [583, 240] on h2 "Multiple Lucky Chances" at bounding box center [747, 234] width 687 height 33
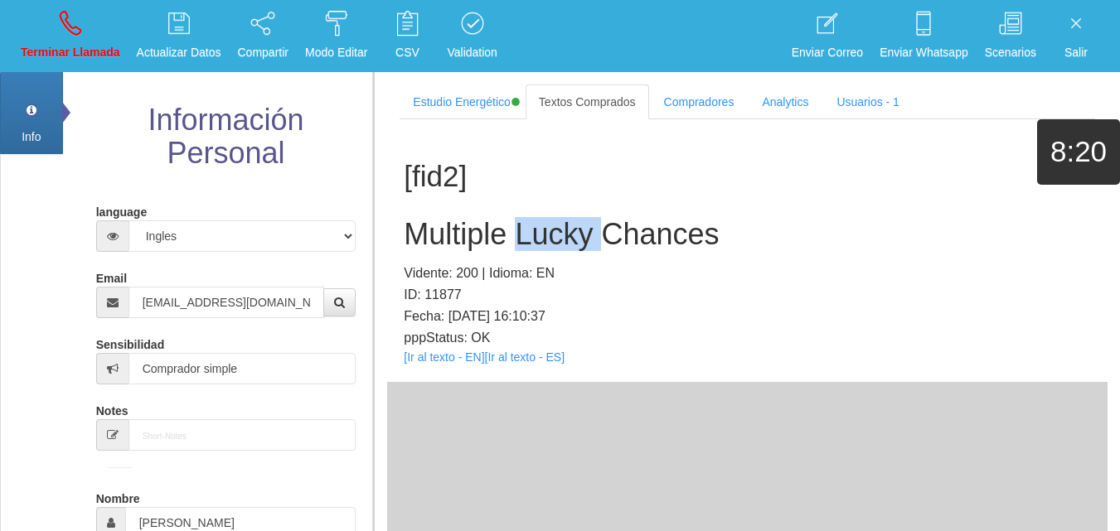
click at [583, 240] on h2 "Multiple Lucky Chances" at bounding box center [747, 234] width 687 height 33
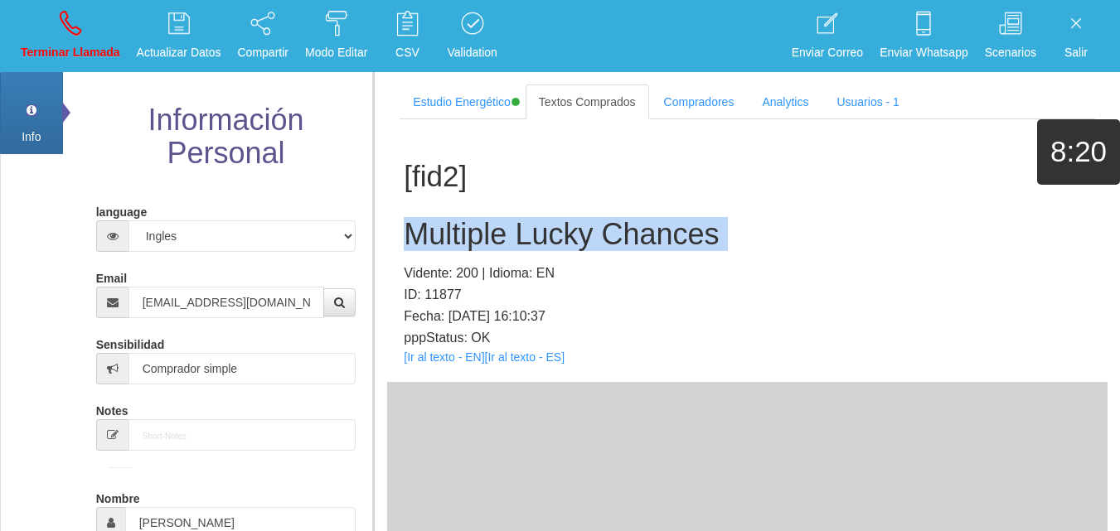
click at [583, 240] on h2 "Multiple Lucky Chances" at bounding box center [747, 234] width 687 height 33
click at [62, 62] on link "Terminar Llamada" at bounding box center [70, 36] width 111 height 62
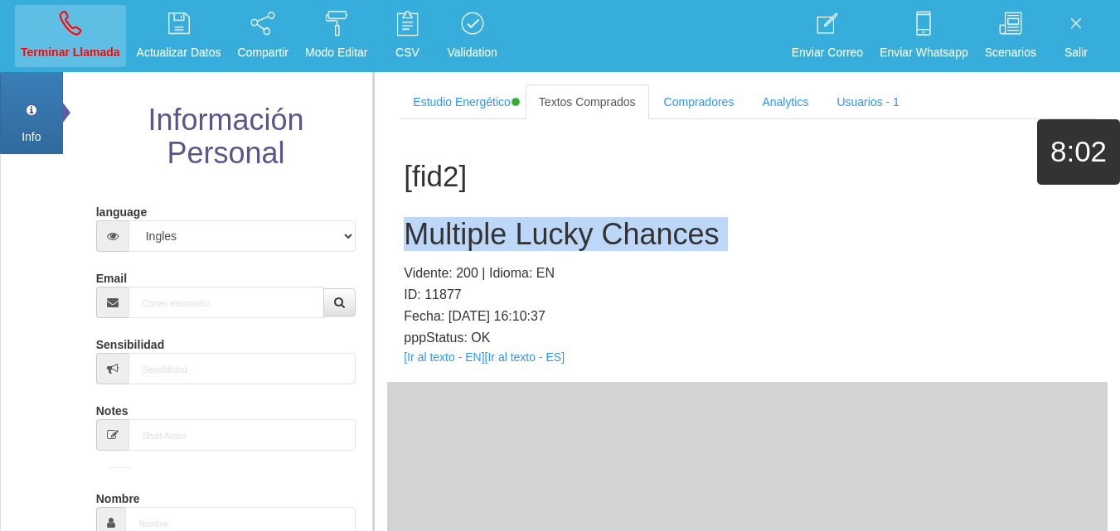
select select "0"
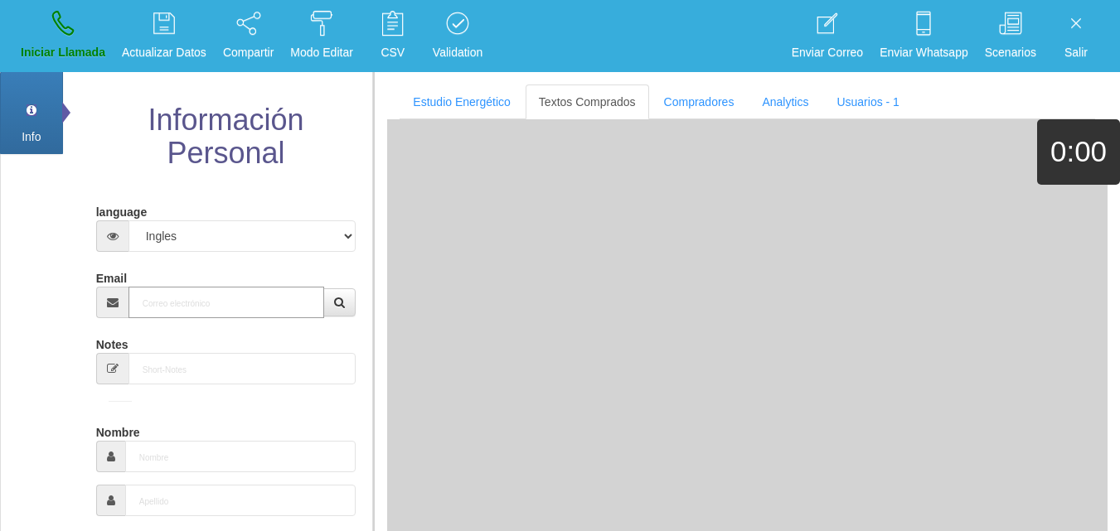
click at [160, 318] on input "Email" at bounding box center [227, 303] width 197 height 32
paste input "[EMAIL_ADDRESS][DOMAIN_NAME]"
type input "[EMAIL_ADDRESS][DOMAIN_NAME]"
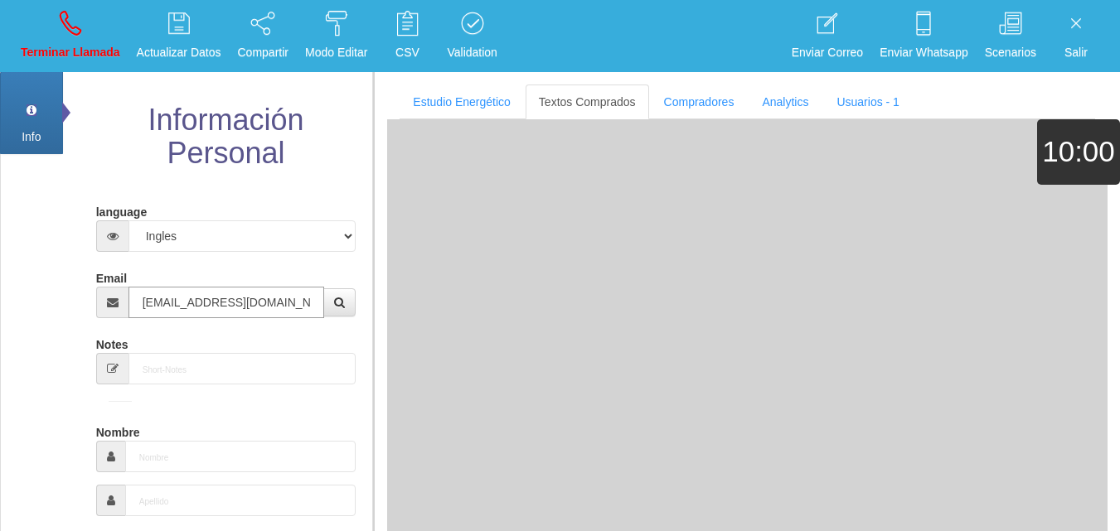
type input "[DATE]"
type input "Excelente Comprador"
type input "Lita"
select select "1"
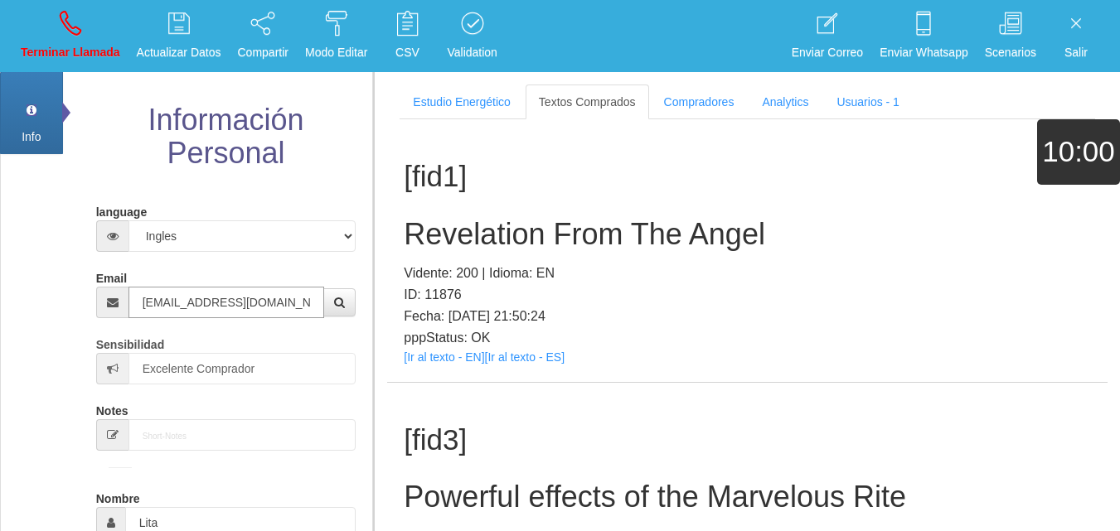
type input "[EMAIL_ADDRESS][DOMAIN_NAME]"
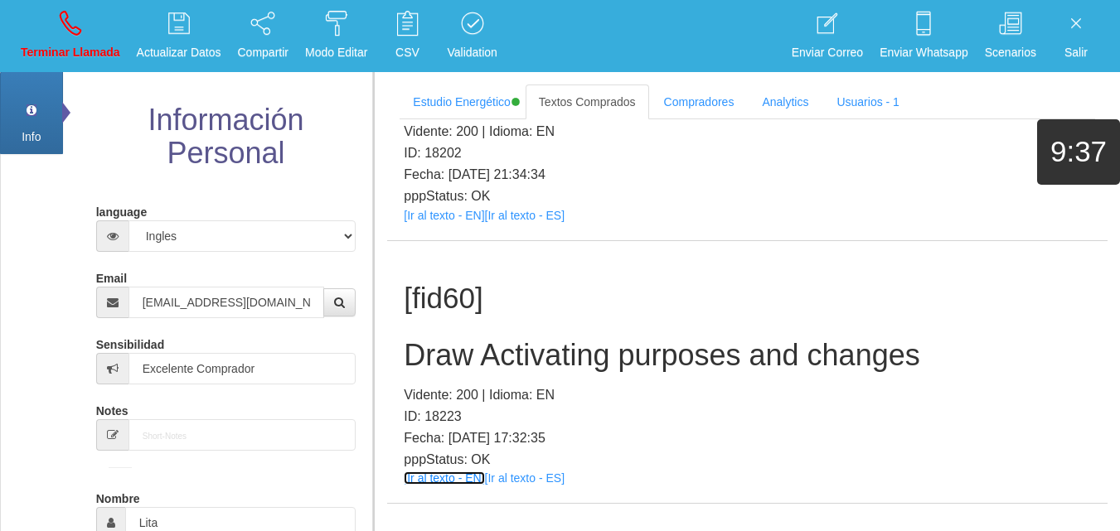
click at [444, 472] on link "[Ir al texto - EN]" at bounding box center [444, 478] width 80 height 13
click at [519, 267] on div "[fid60] Draw Activating purposes and changes Vidente: 200 | Idioma: EN ID: 1822…" at bounding box center [747, 372] width 721 height 263
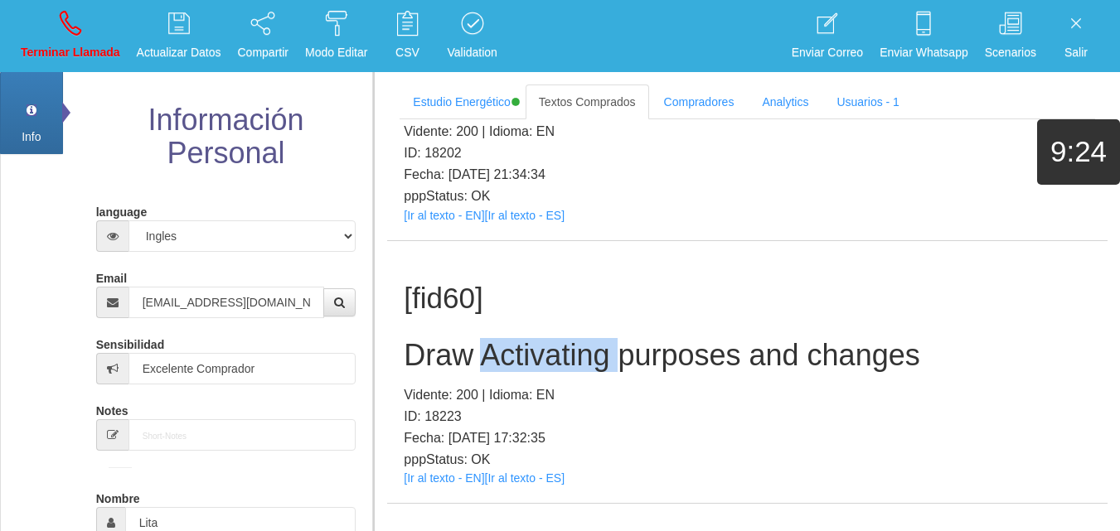
click at [519, 267] on div "[fid60] Draw Activating purposes and changes Vidente: 200 | Idioma: EN ID: 1822…" at bounding box center [747, 372] width 721 height 263
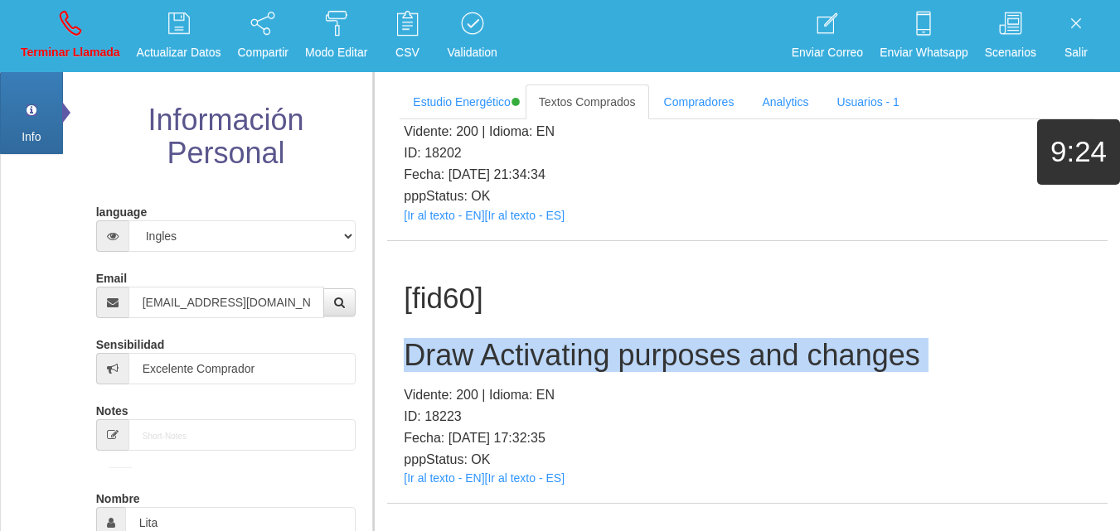
copy h2 "Draw Activating purposes and changes"
click at [436, 472] on link "[Ir al texto - EN]" at bounding box center [444, 478] width 80 height 13
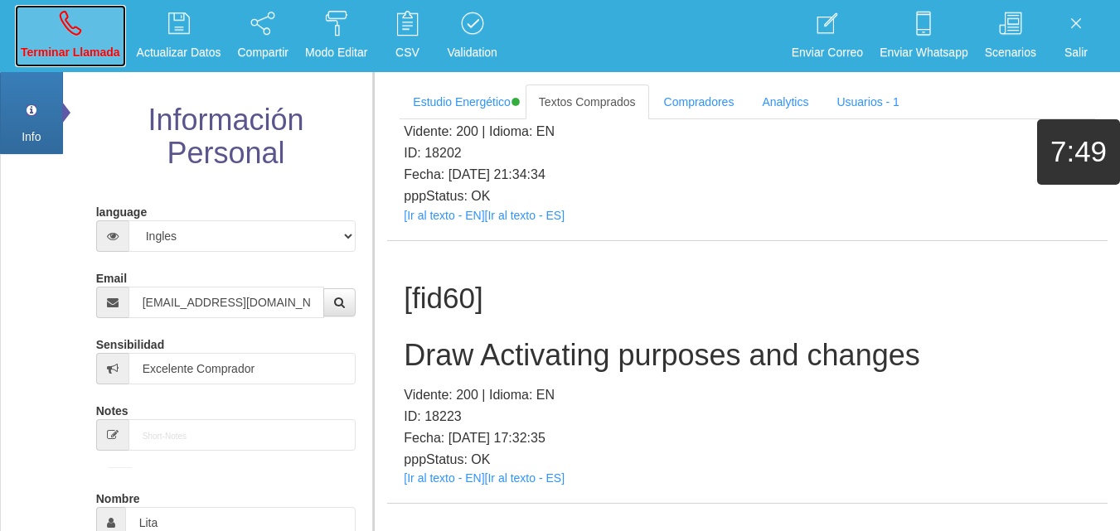
click at [69, 55] on p "Terminar Llamada" at bounding box center [71, 52] width 100 height 19
select select "0"
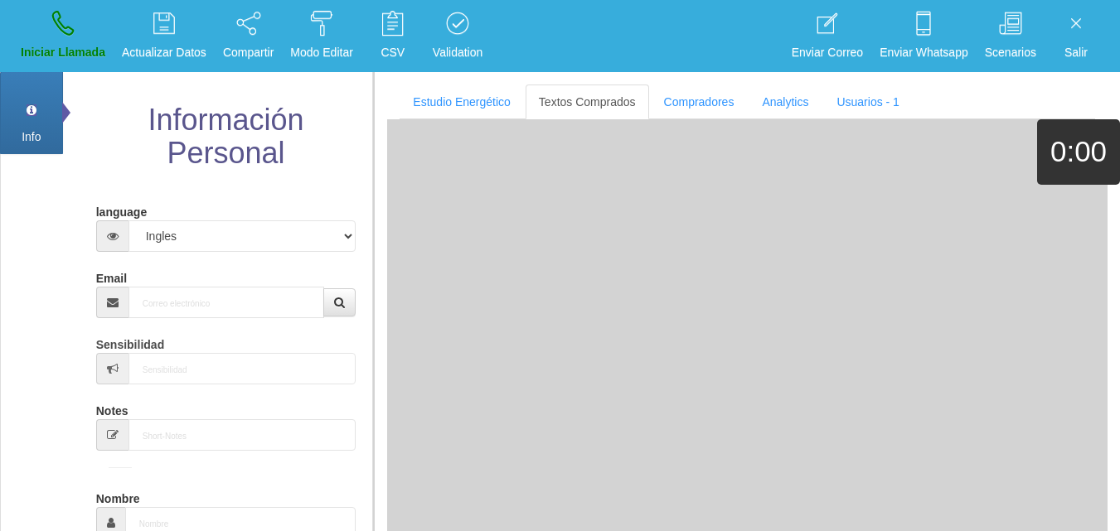
scroll to position [0, 0]
click at [226, 313] on input "Email" at bounding box center [227, 303] width 197 height 32
paste input "Subject: The power of closing cycles and the importance of your inner freedom ¡…"
type input "Subject: The power of closing cycles and the importance of your inner freedom ¡…"
paste input "[EMAIL_ADDRESS][DOMAIN_NAME]"
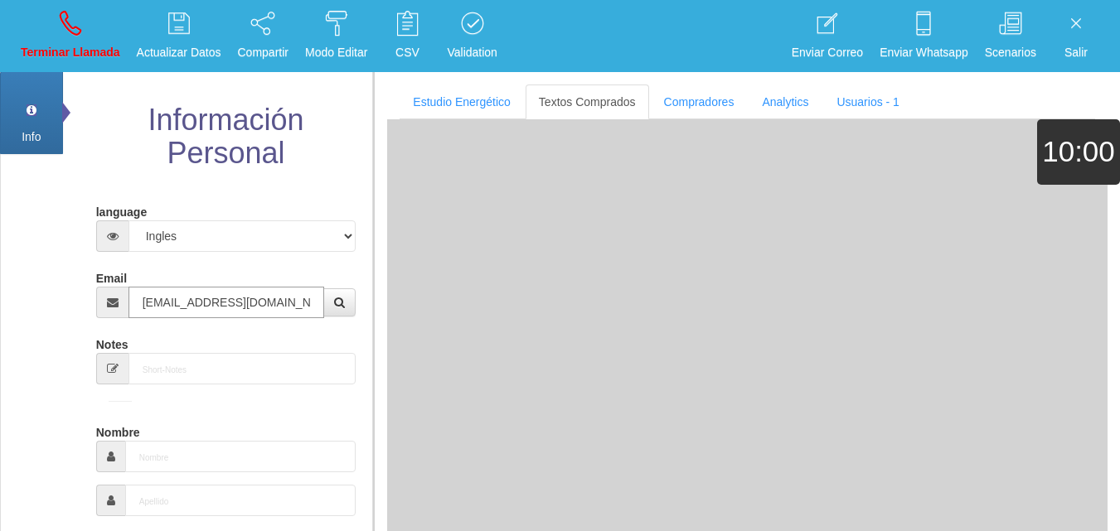
type input "[EMAIL_ADDRESS][DOMAIN_NAME]"
type input "28 Dic 1964"
type input "Comprador simple"
type input "[PERSON_NAME]"
select select "2"
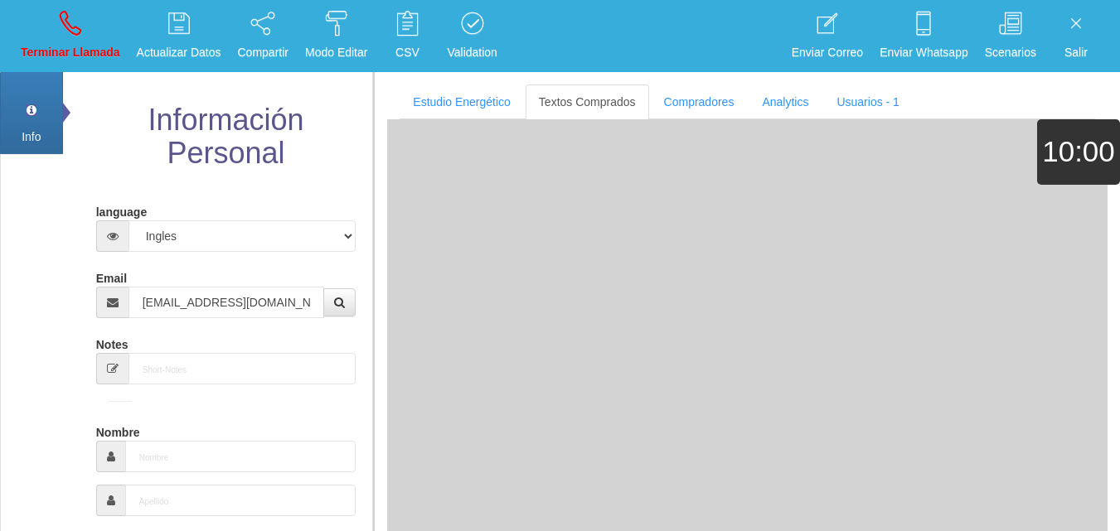
type input "[PHONE_NUMBER]"
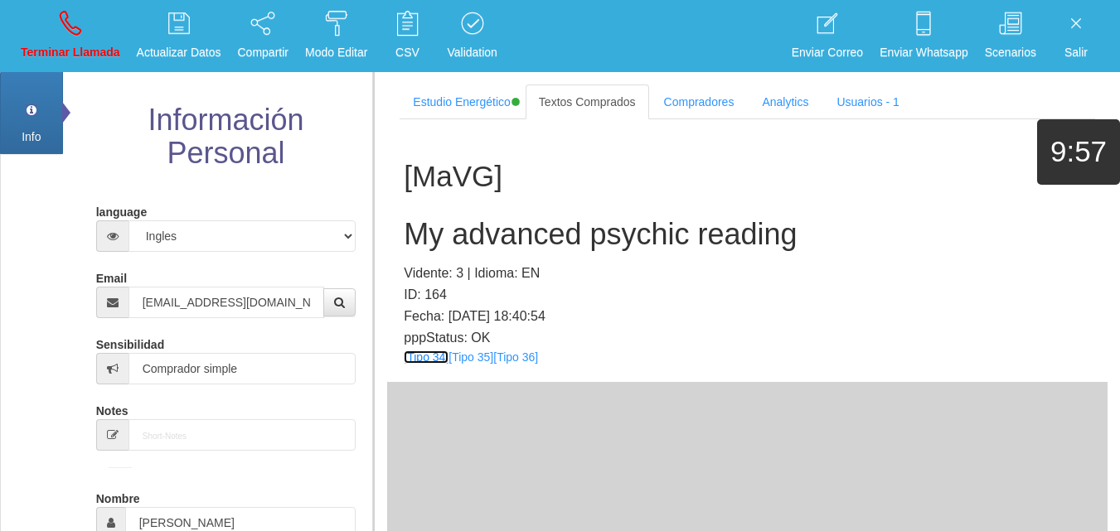
click at [420, 358] on link "[Tipo 34]" at bounding box center [426, 357] width 45 height 13
click at [454, 360] on link "[Tipo 35]" at bounding box center [471, 357] width 45 height 13
click at [500, 366] on div "[MaVG] My advanced psychic reading Vidente: 3 | Idioma: EN ID: 164 Fecha: [DATE…" at bounding box center [747, 250] width 721 height 263
click at [502, 362] on link "[Tipo 36]" at bounding box center [515, 357] width 45 height 13
click at [449, 222] on h2 "My advanced psychic reading" at bounding box center [747, 234] width 687 height 33
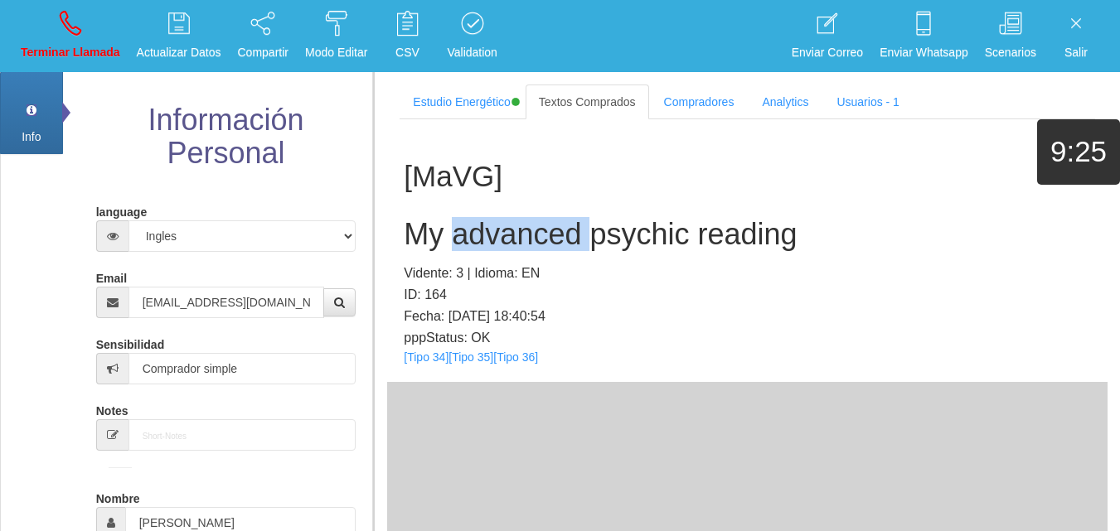
click at [449, 222] on h2 "My advanced psychic reading" at bounding box center [747, 234] width 687 height 33
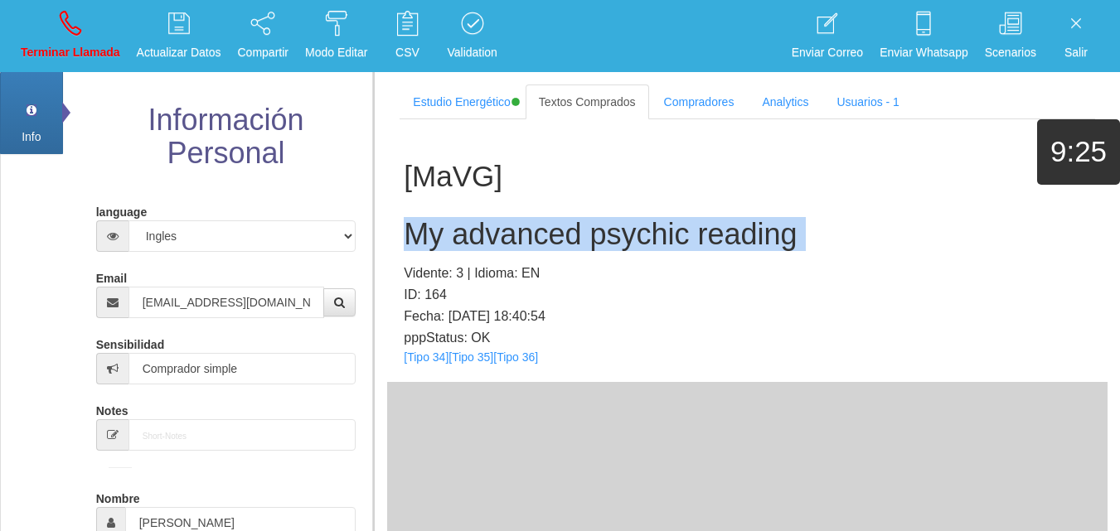
click at [449, 222] on h2 "My advanced psychic reading" at bounding box center [747, 234] width 687 height 33
copy h2 "My advanced psychic reading"
click at [84, 30] on link "Terminar Llamada" at bounding box center [70, 36] width 111 height 62
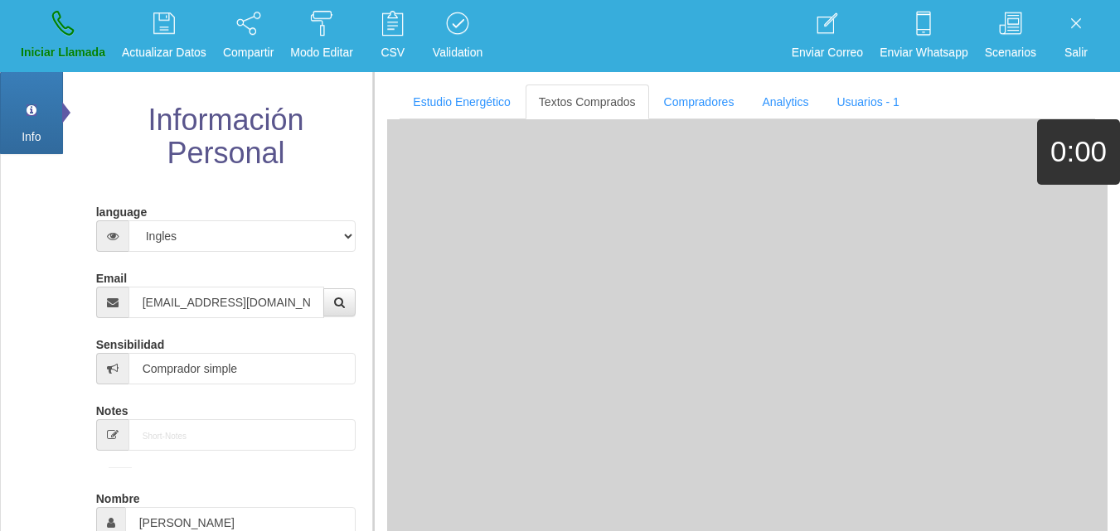
select select "0"
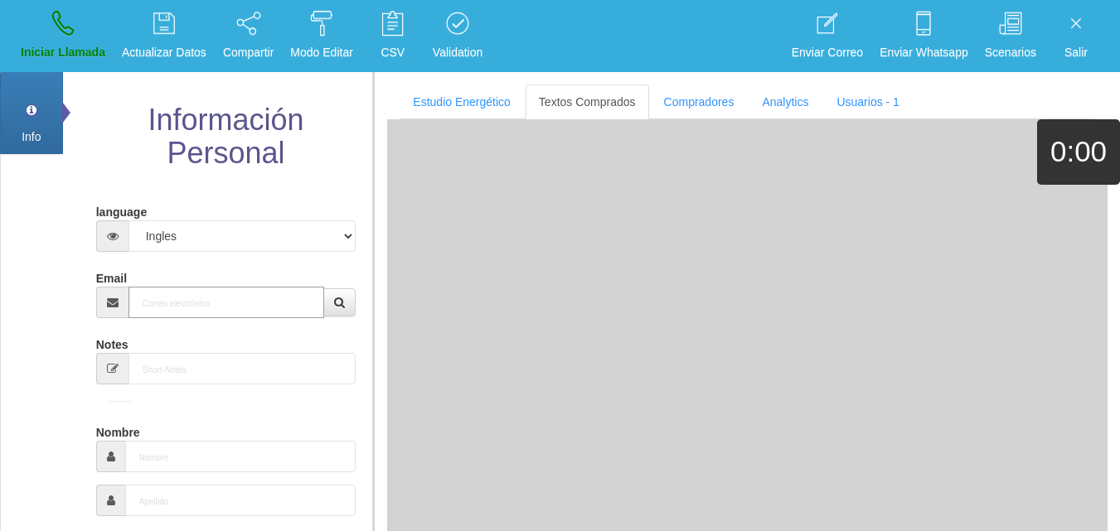
click at [154, 317] on input "Email" at bounding box center [227, 303] width 197 height 32
paste input "[EMAIL_ADDRESS][DOMAIN_NAME]"
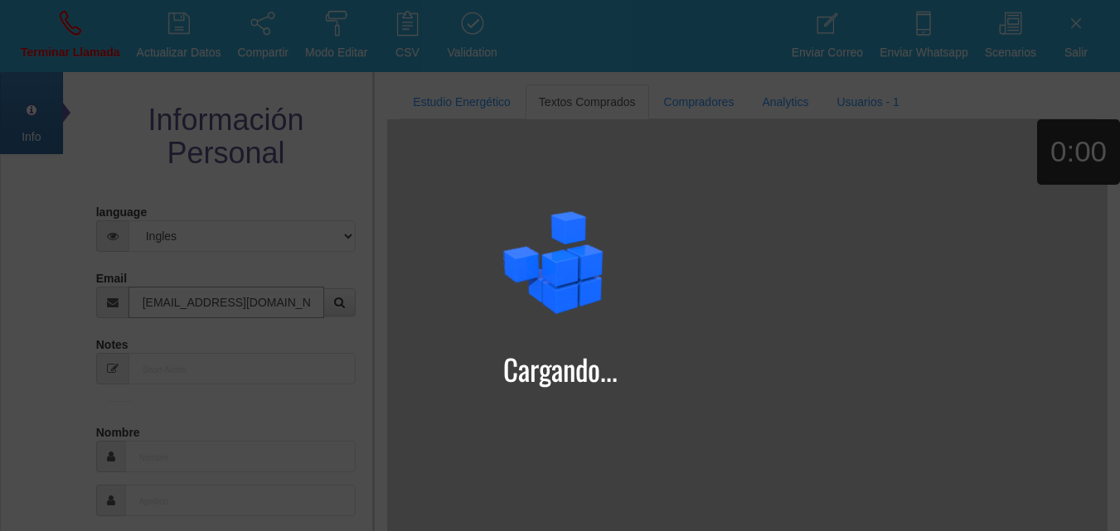
type input "[EMAIL_ADDRESS][DOMAIN_NAME]"
type input "27 Ago 1959"
select select "2"
type input "Excelente Comprador"
type input "[PERSON_NAME]"
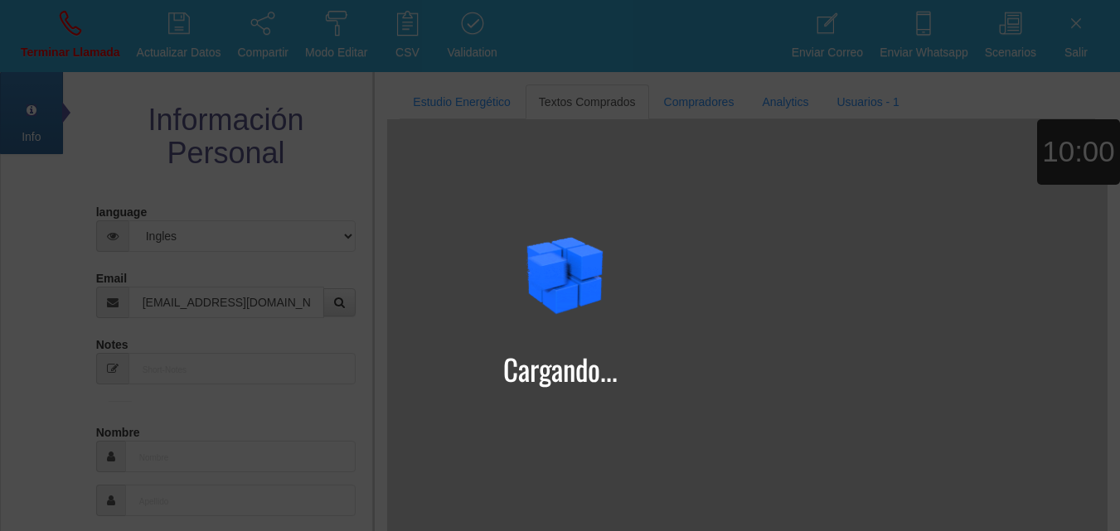
select select "1"
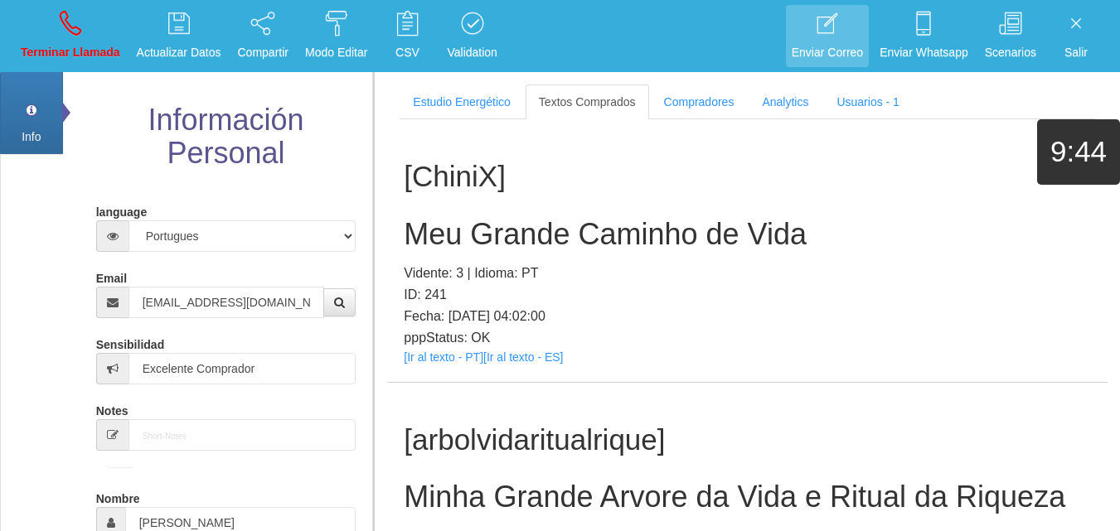
scroll to position [294, 0]
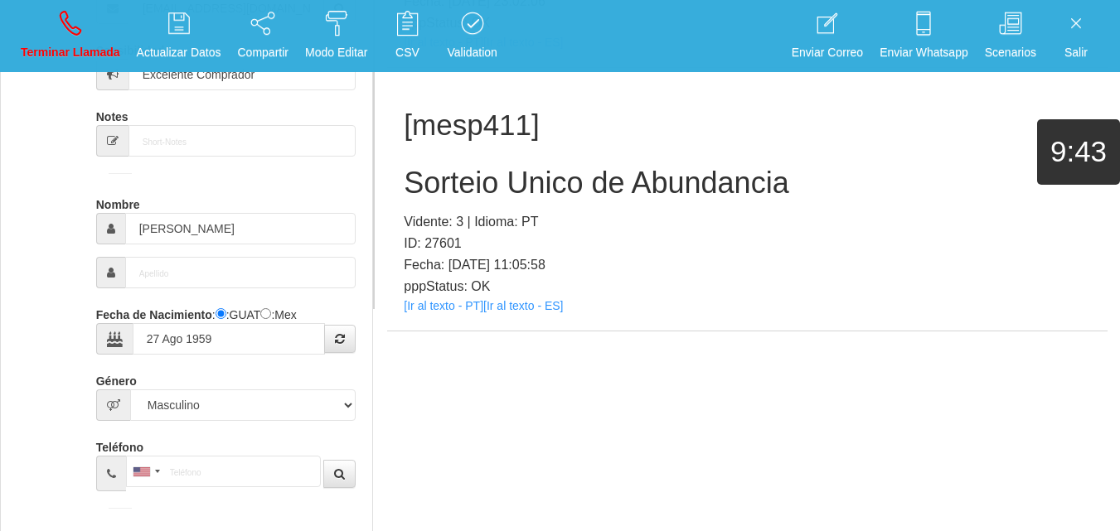
click at [453, 314] on div "[mesp411] Sorteio Unico de Abundancia Vidente: 3 | Idioma: PT ID: 27601 Fecha: …" at bounding box center [747, 199] width 721 height 263
click at [449, 312] on div "[mesp411] Sorteio Unico de Abundancia Vidente: 3 | Idioma: PT ID: 27601 Fecha: …" at bounding box center [747, 199] width 721 height 263
click at [444, 309] on link "[Ir al texto - PT]" at bounding box center [444, 305] width 80 height 13
click at [501, 189] on h2 "Sorteio Unico de Abundancia" at bounding box center [747, 183] width 687 height 33
click at [499, 188] on h2 "Sorteio Unico de Abundancia" at bounding box center [747, 183] width 687 height 33
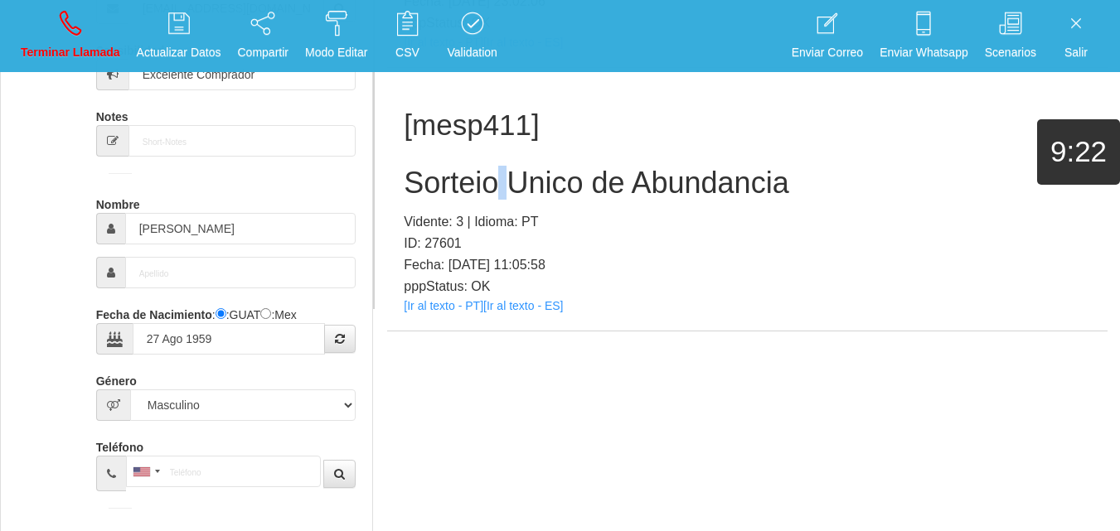
click at [499, 188] on h2 "Sorteio Unico de Abundancia" at bounding box center [747, 183] width 687 height 33
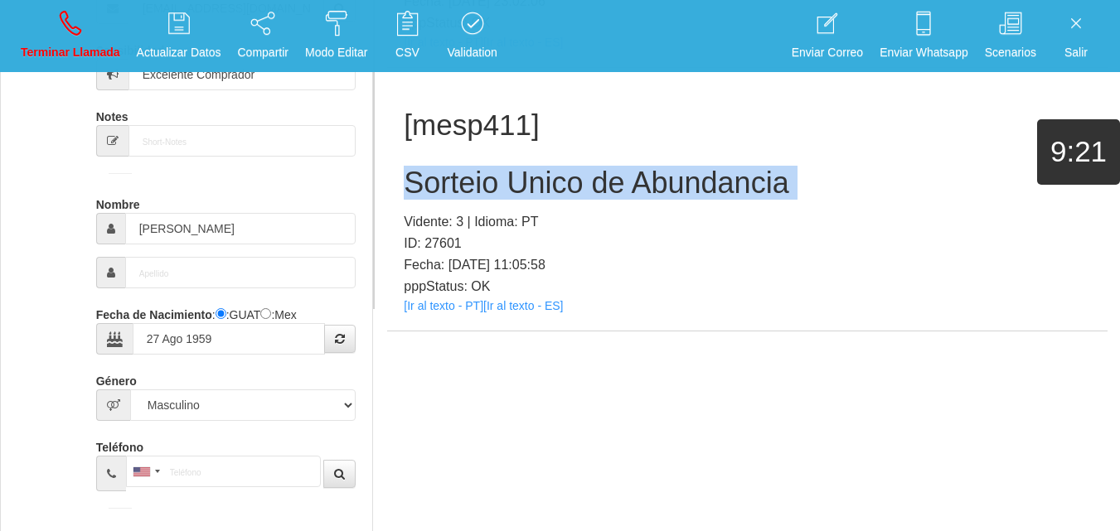
click at [499, 188] on h2 "Sorteio Unico de Abundancia" at bounding box center [747, 183] width 687 height 33
drag, startPoint x: 80, startPoint y: 27, endPoint x: 158, endPoint y: 123, distance: 123.8
click at [80, 27] on icon at bounding box center [71, 23] width 22 height 27
select select "0"
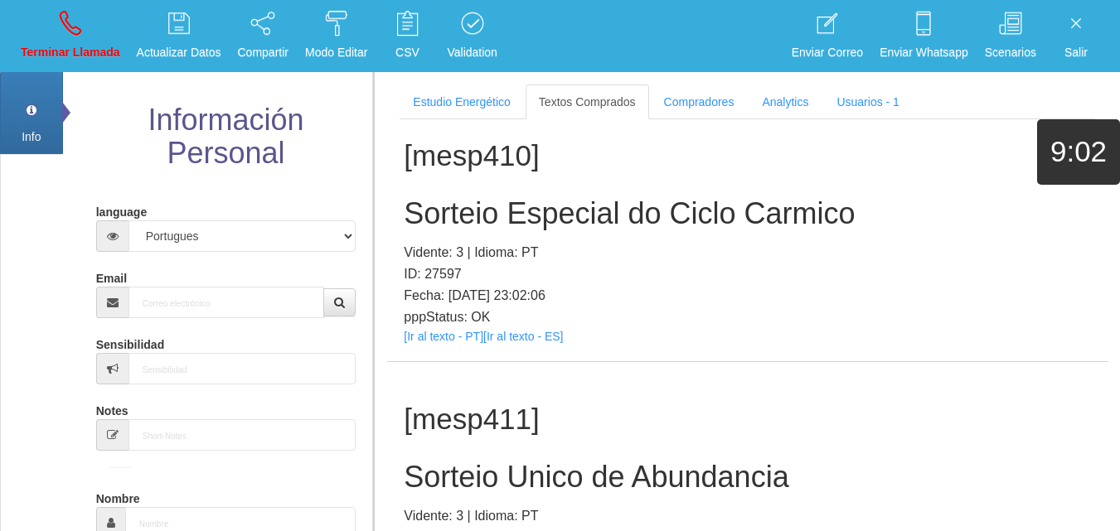
scroll to position [0, 0]
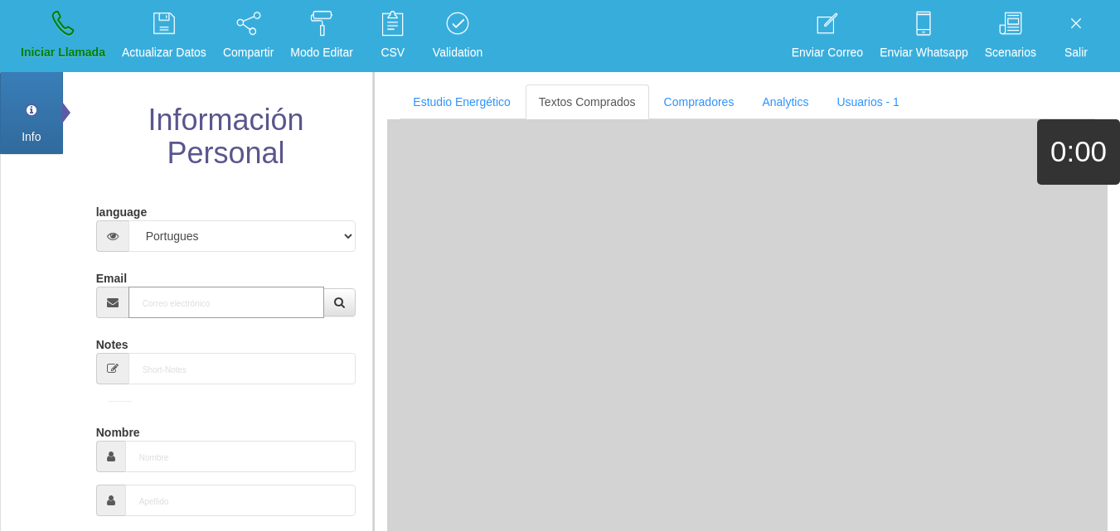
click at [240, 303] on input "Email" at bounding box center [227, 303] width 197 height 32
paste input "[EMAIL_ADDRESS][DOMAIN_NAME]"
type input "[EMAIL_ADDRESS][DOMAIN_NAME]"
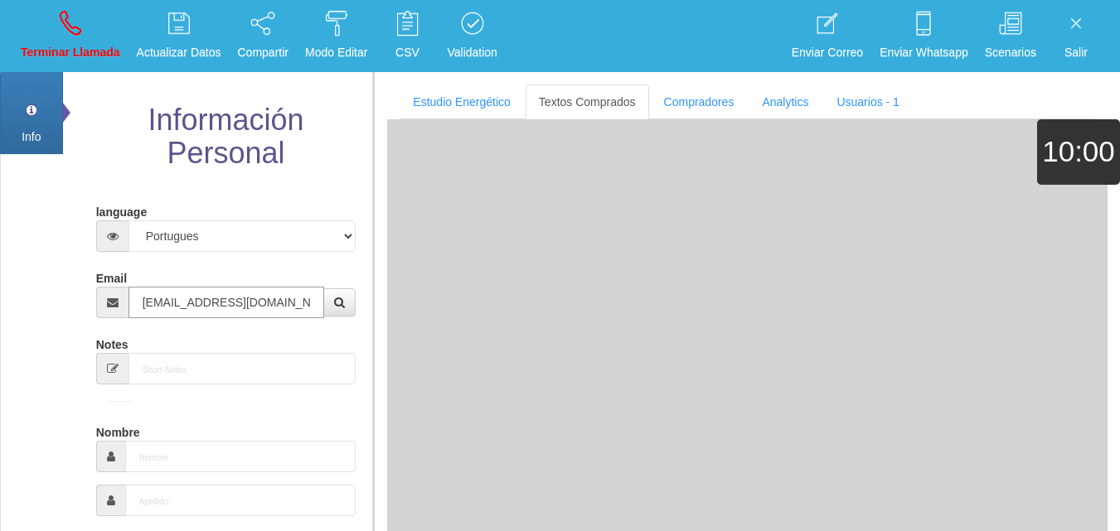
type input "[DATE]"
select select "1"
type input "Excelente Comprador"
type input "[PERSON_NAME]"
select select "1"
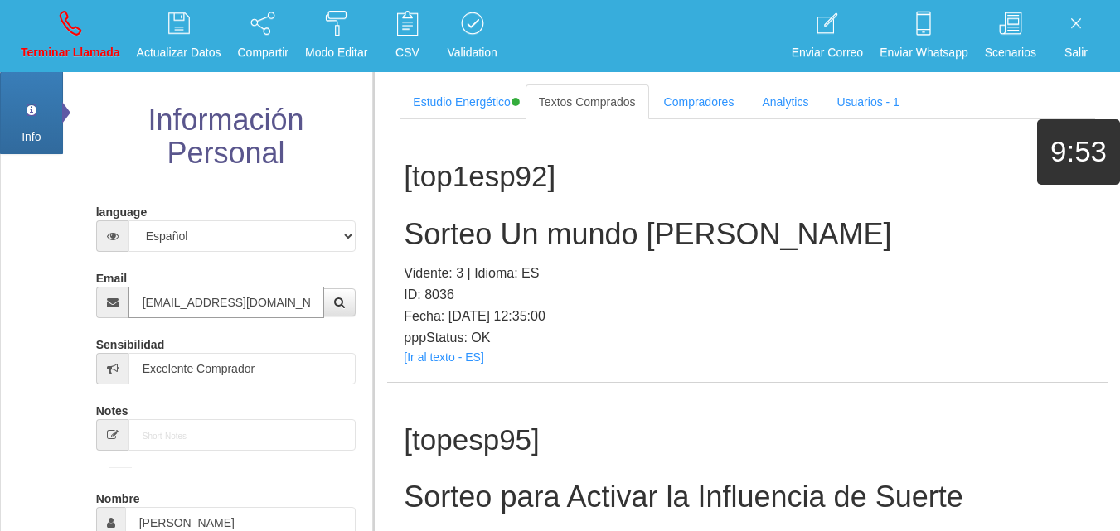
type input "[EMAIL_ADDRESS][DOMAIN_NAME]"
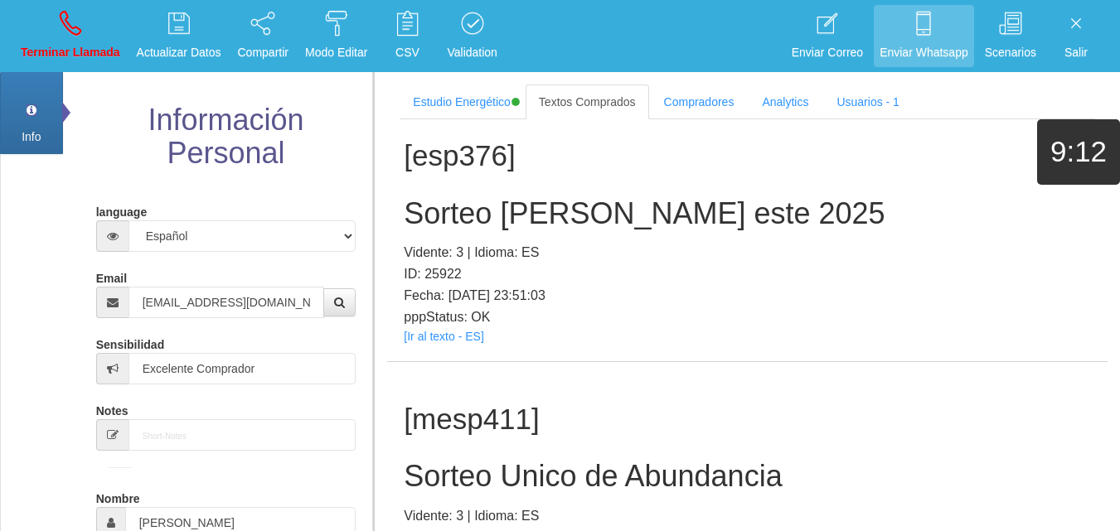
scroll to position [294, 0]
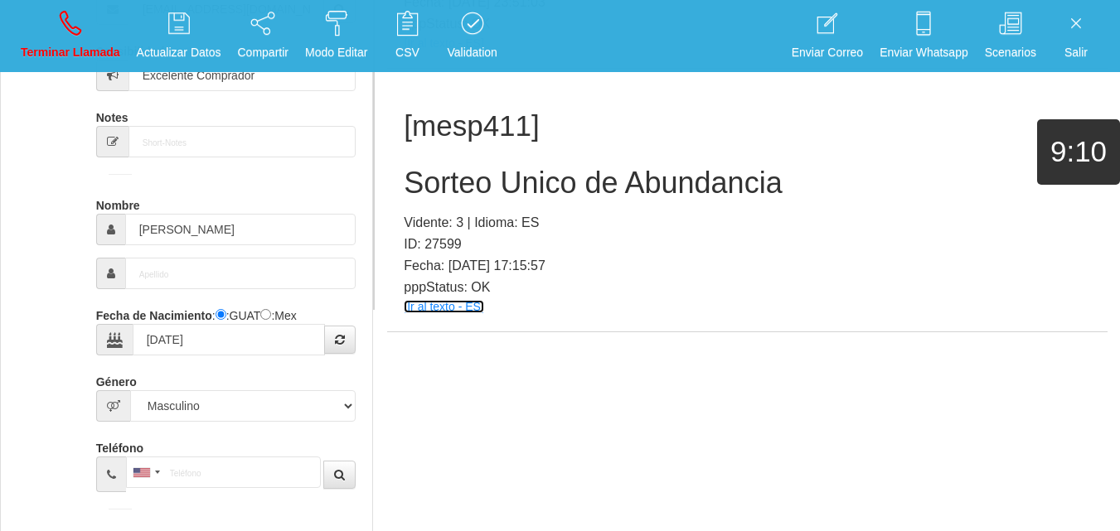
click at [420, 302] on link "[Ir al texto - ES]" at bounding box center [444, 306] width 80 height 13
click at [502, 179] on h2 "Sorteo Unico de Abundancia" at bounding box center [747, 183] width 687 height 33
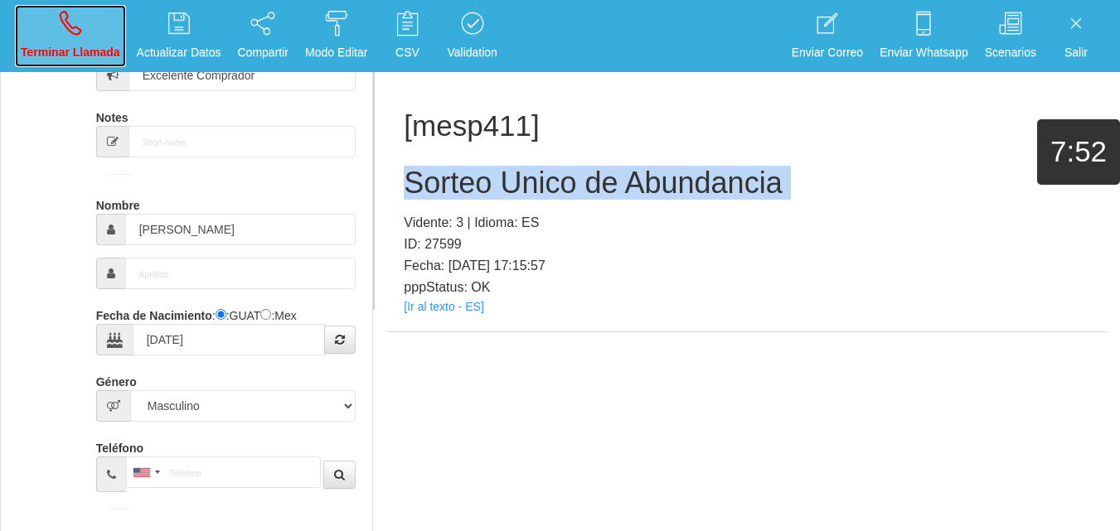
click at [45, 47] on p "Terminar Llamada" at bounding box center [71, 52] width 100 height 19
select select "0"
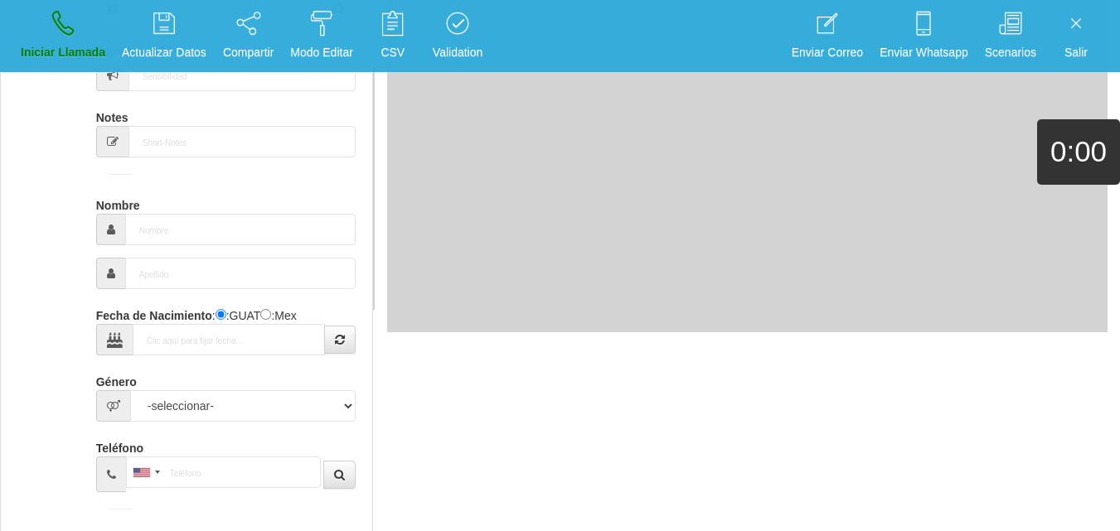
scroll to position [0, 0]
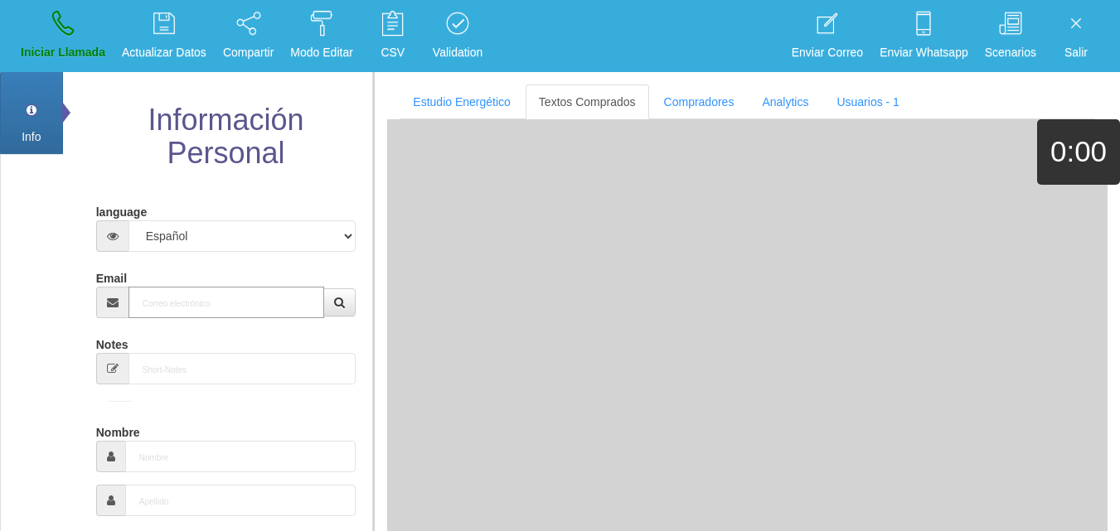
click at [190, 309] on input "Email" at bounding box center [227, 303] width 197 height 32
paste input "[EMAIL_ADDRESS][DOMAIN_NAME]"
type input "[EMAIL_ADDRESS][DOMAIN_NAME]"
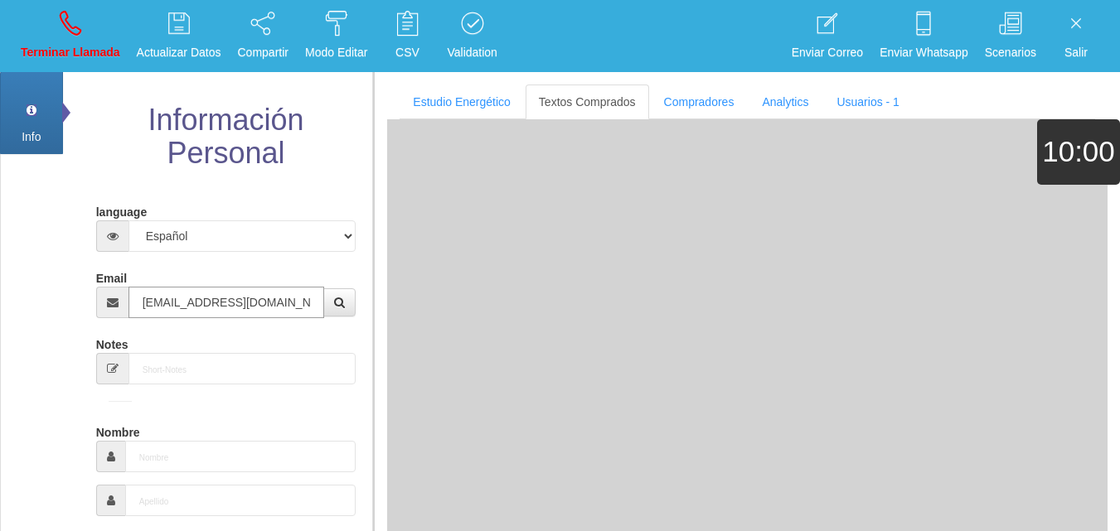
type input "[DATE]"
select select "4"
type input "Comprador bajo"
type input "[PERSON_NAME]"
select select "2"
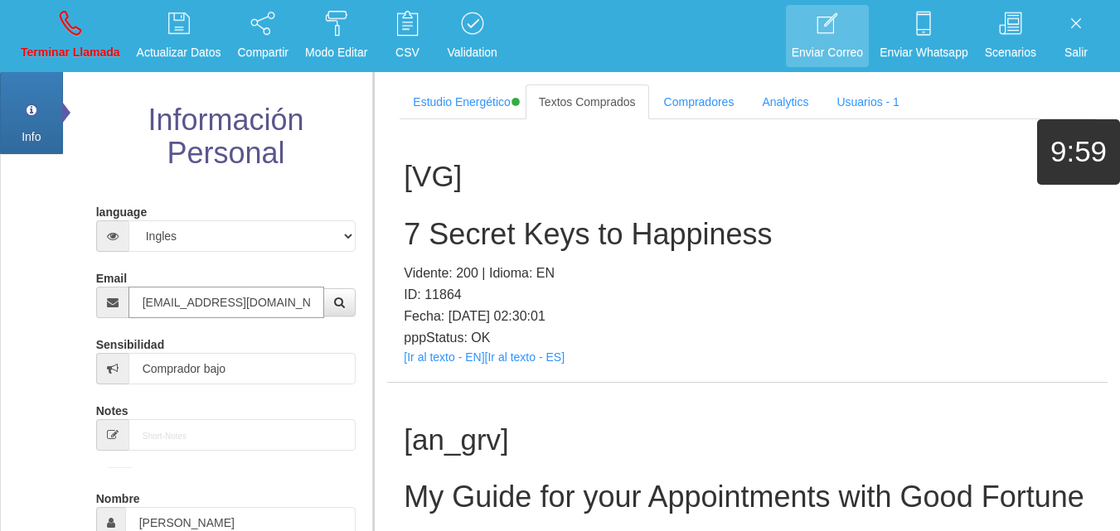
type input "[EMAIL_ADDRESS][DOMAIN_NAME]"
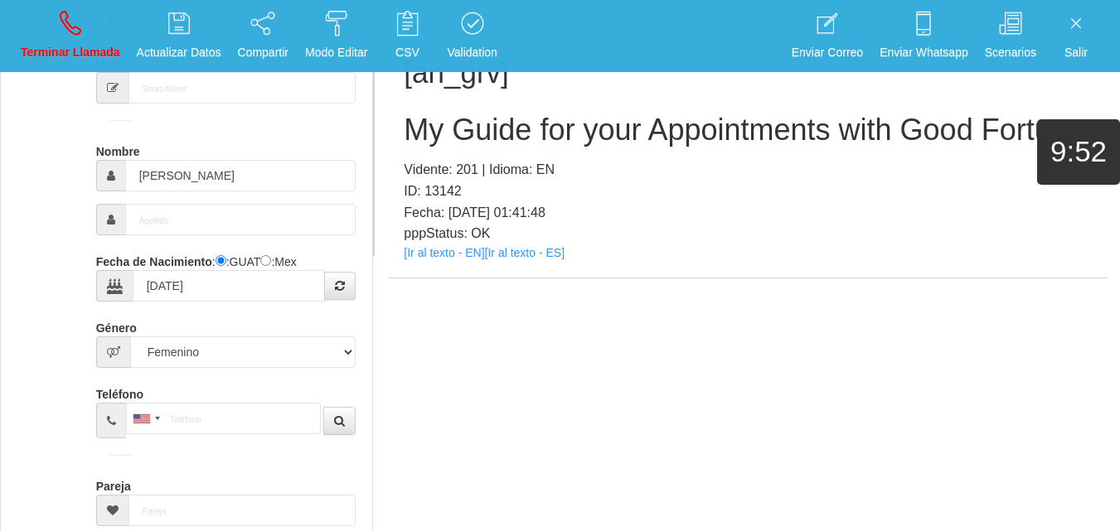
scroll to position [53, 0]
click at [428, 259] on link "[Ir al texto - EN]" at bounding box center [444, 252] width 80 height 13
click at [482, 114] on h2 "My Guide for your Appointments with Good Fortune" at bounding box center [747, 130] width 687 height 33
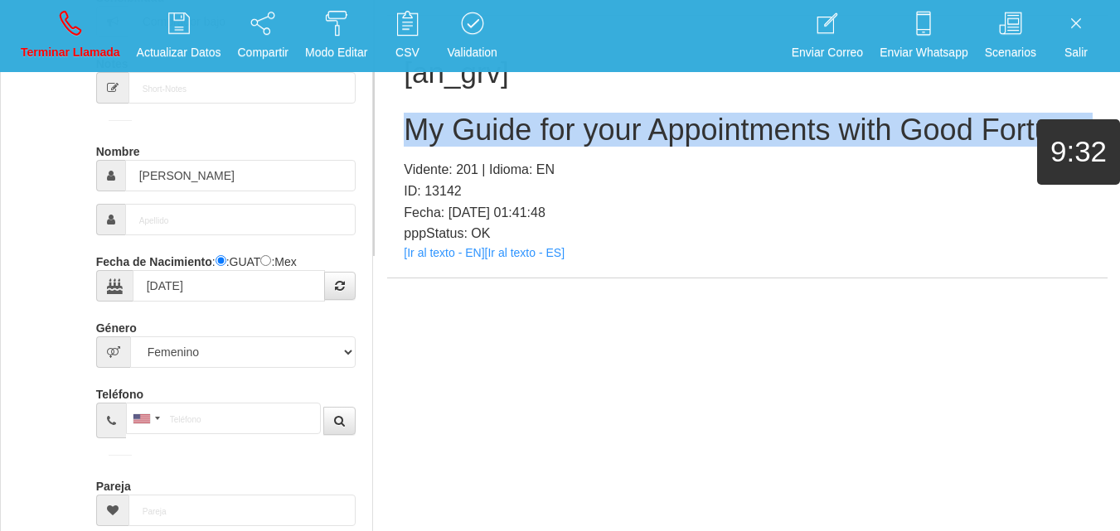
click at [482, 114] on h2 "My Guide for your Appointments with Good Fortune" at bounding box center [747, 130] width 687 height 33
click at [15, 50] on link "Terminar Llamada" at bounding box center [70, 36] width 111 height 62
select select "0"
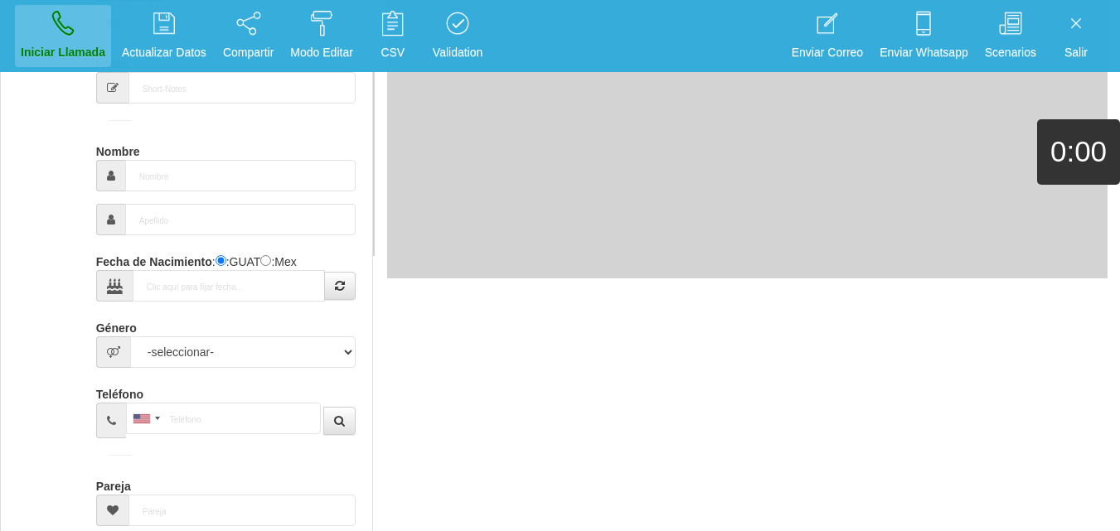
scroll to position [0, 0]
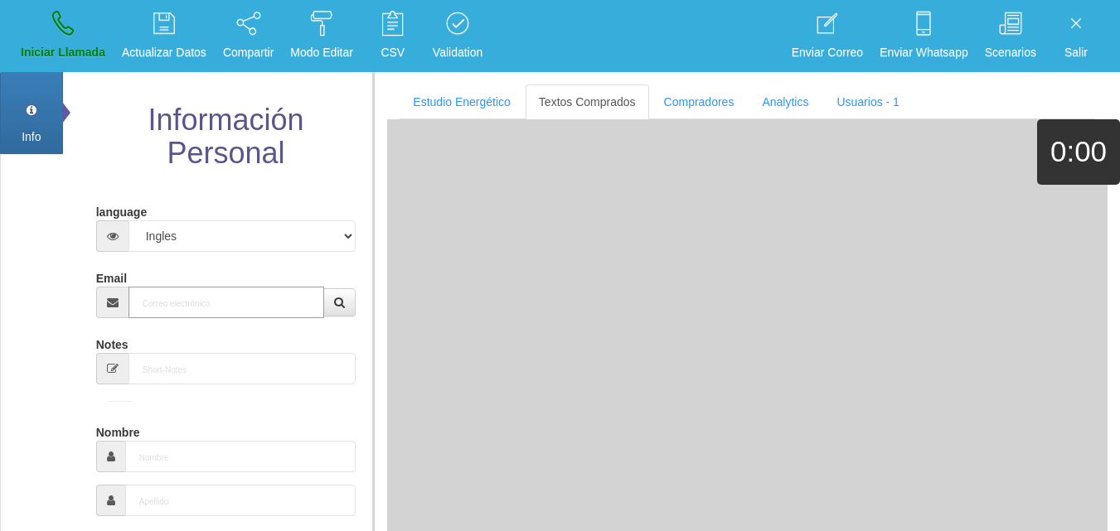
click at [217, 308] on input "Email" at bounding box center [227, 303] width 197 height 32
paste input "[PERSON_NAME][EMAIL_ADDRESS][DOMAIN_NAME]"
type input "[PERSON_NAME][EMAIL_ADDRESS][DOMAIN_NAME]"
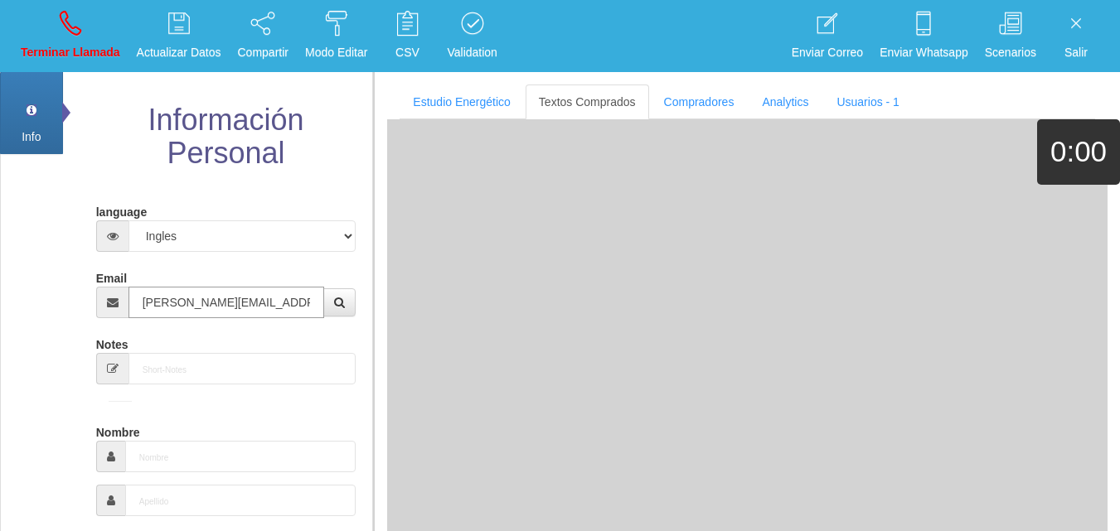
type input "[DATE]"
type input "Comprador simple"
type input "[PERSON_NAME]"
select select "2"
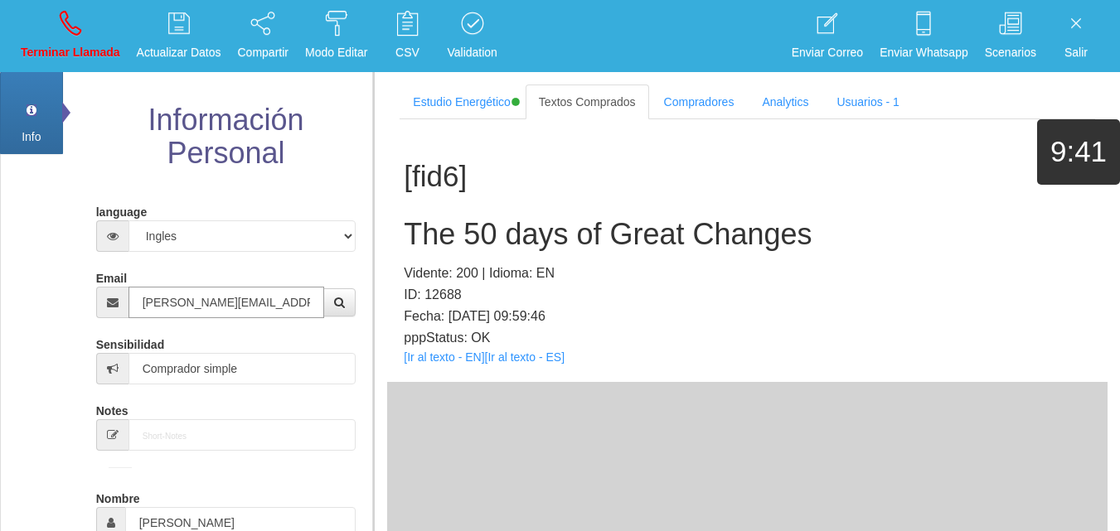
type input "[PERSON_NAME][EMAIL_ADDRESS][DOMAIN_NAME]"
click at [419, 361] on link "[Ir al texto - EN]" at bounding box center [444, 357] width 80 height 13
click at [493, 221] on h2 "The 50 days of Great Changes" at bounding box center [747, 234] width 687 height 33
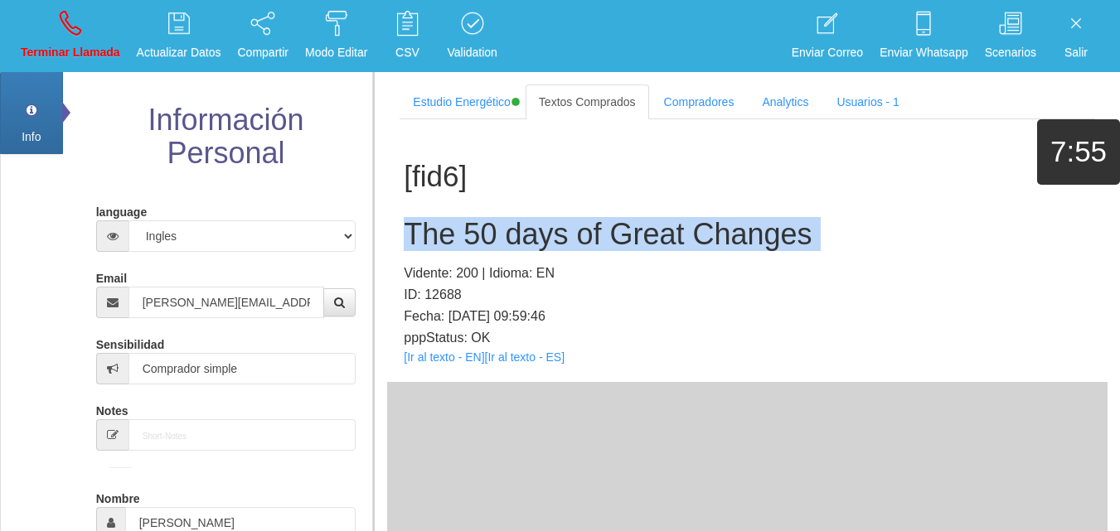
drag, startPoint x: 493, startPoint y: 221, endPoint x: 396, endPoint y: 145, distance: 122.2
click at [493, 221] on h2 "The 50 days of Great Changes" at bounding box center [747, 234] width 687 height 33
click at [49, 32] on link "Terminar Llamada" at bounding box center [70, 36] width 111 height 62
select select "0"
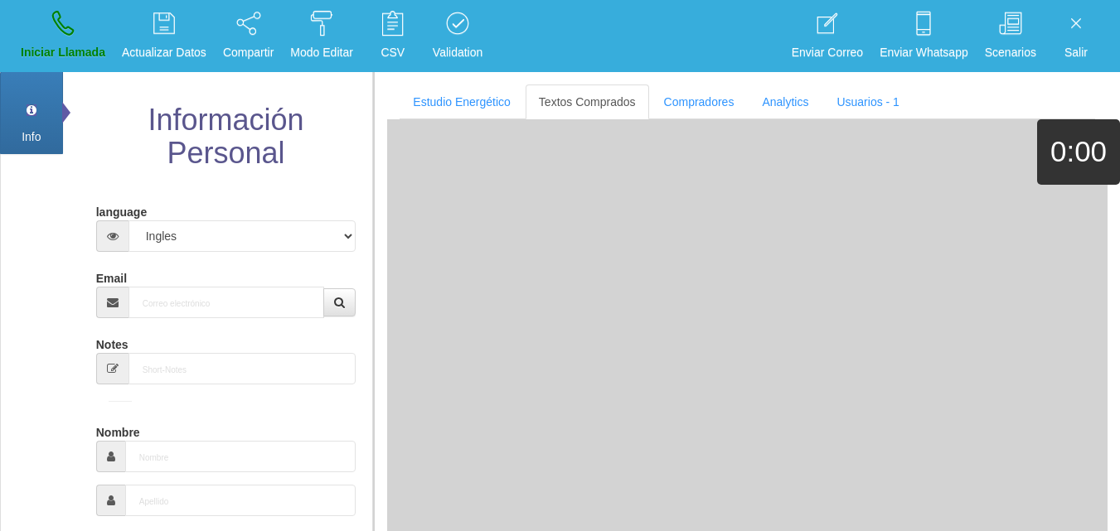
drag, startPoint x: 166, startPoint y: 336, endPoint x: 163, endPoint y: 322, distance: 14.5
click at [164, 334] on div "Notes" at bounding box center [226, 358] width 260 height 54
click at [159, 313] on input "Email" at bounding box center [227, 303] width 197 height 32
paste input "[EMAIL_ADDRESS][DOMAIN_NAME]"
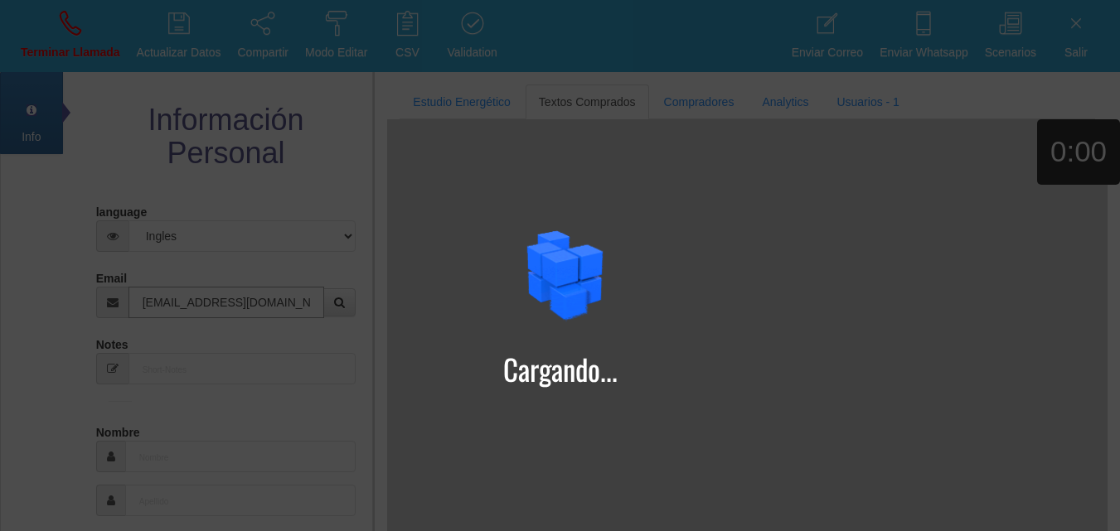
type input "[EMAIL_ADDRESS][DOMAIN_NAME]"
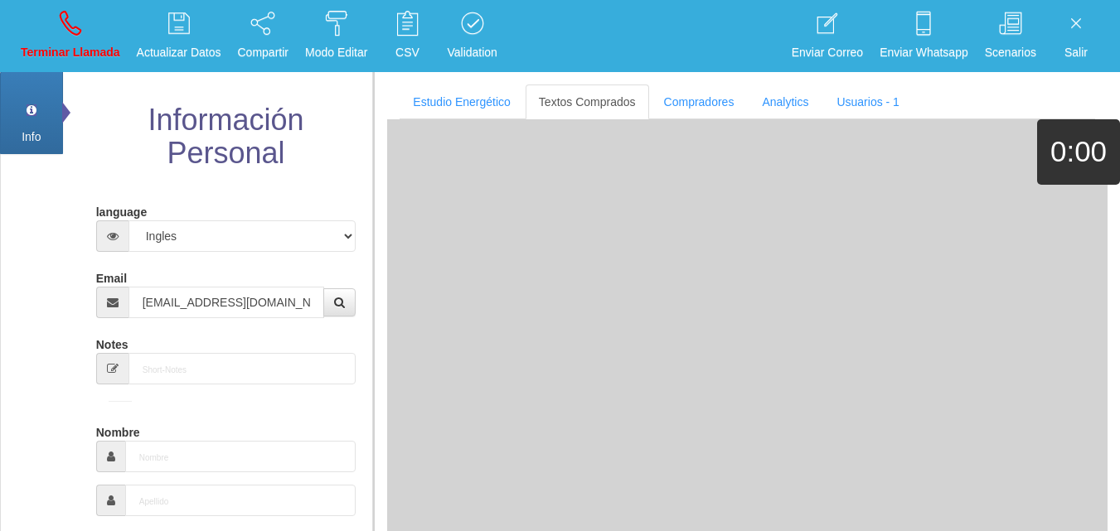
type input "1 Ene 1926"
select select
type input "Excelente Comprador"
type input "[PERSON_NAME]"
select select "1"
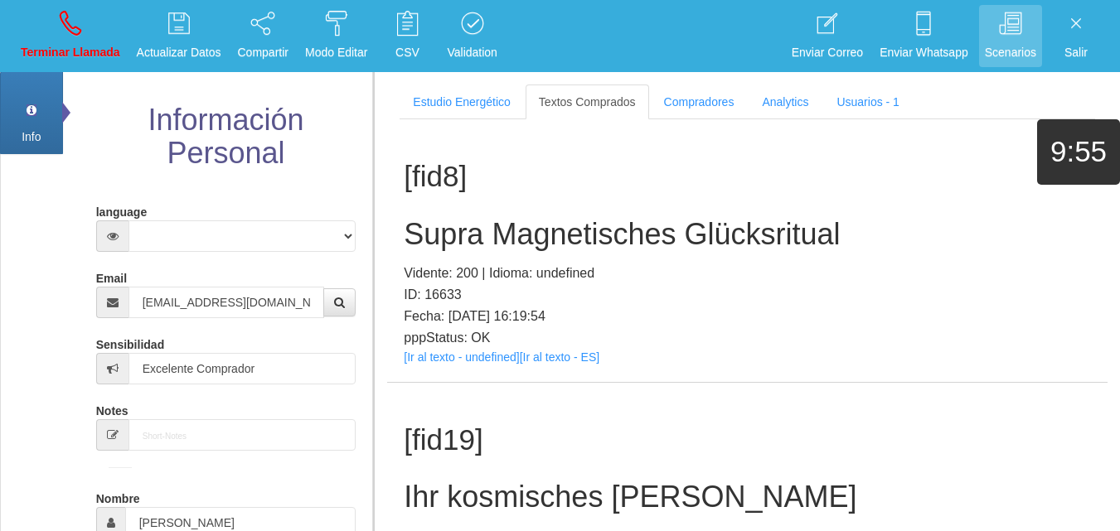
scroll to position [4718, 0]
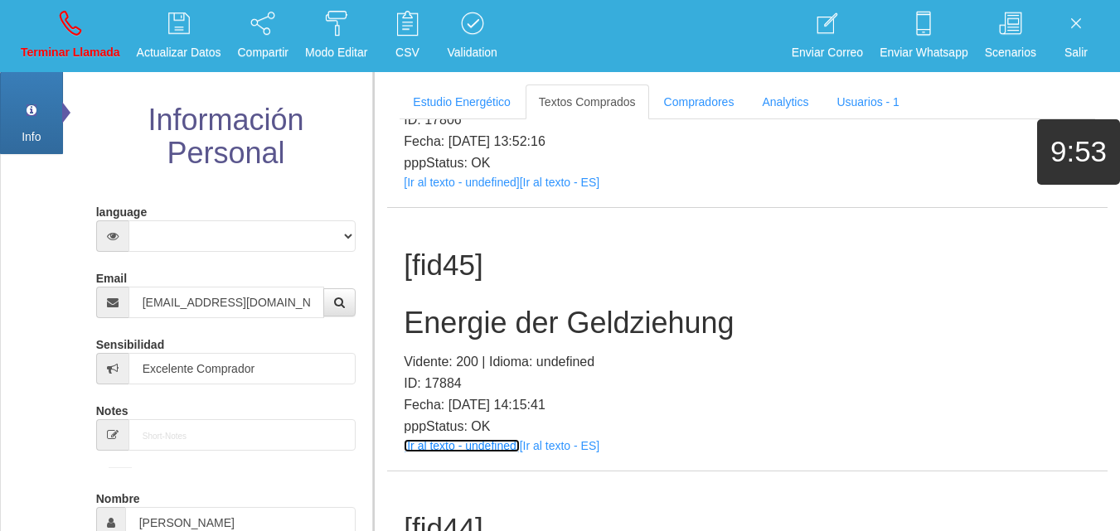
click at [435, 439] on link "[Ir al texto - undefined]" at bounding box center [461, 445] width 115 height 13
click at [431, 439] on link "[Ir al texto - undefined]" at bounding box center [461, 445] width 115 height 13
click at [501, 307] on h2 "Energie der Geldziehung" at bounding box center [747, 323] width 687 height 33
click at [502, 307] on h2 "Energie der Geldziehung" at bounding box center [747, 323] width 687 height 33
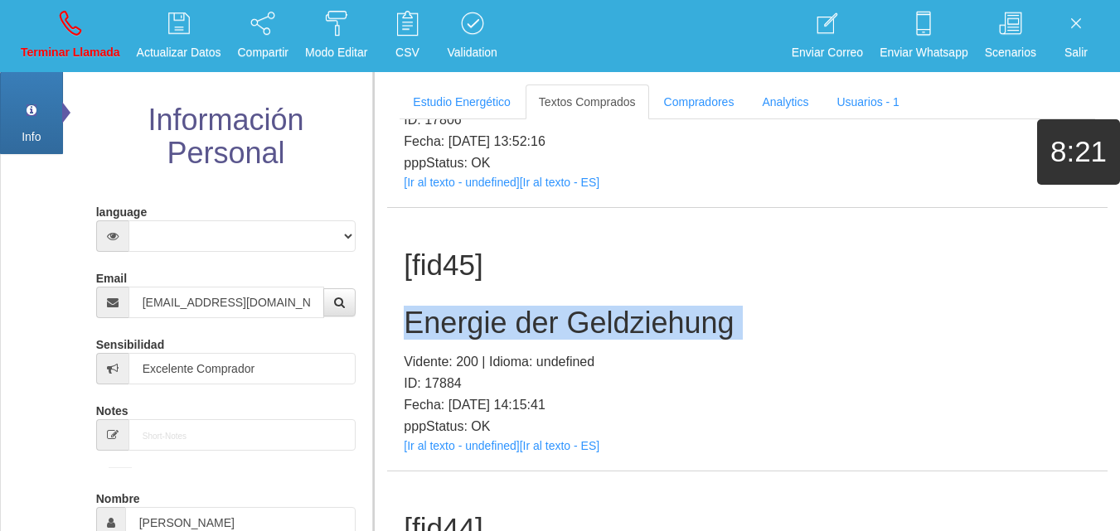
click at [502, 307] on h2 "Energie der Geldziehung" at bounding box center [747, 323] width 687 height 33
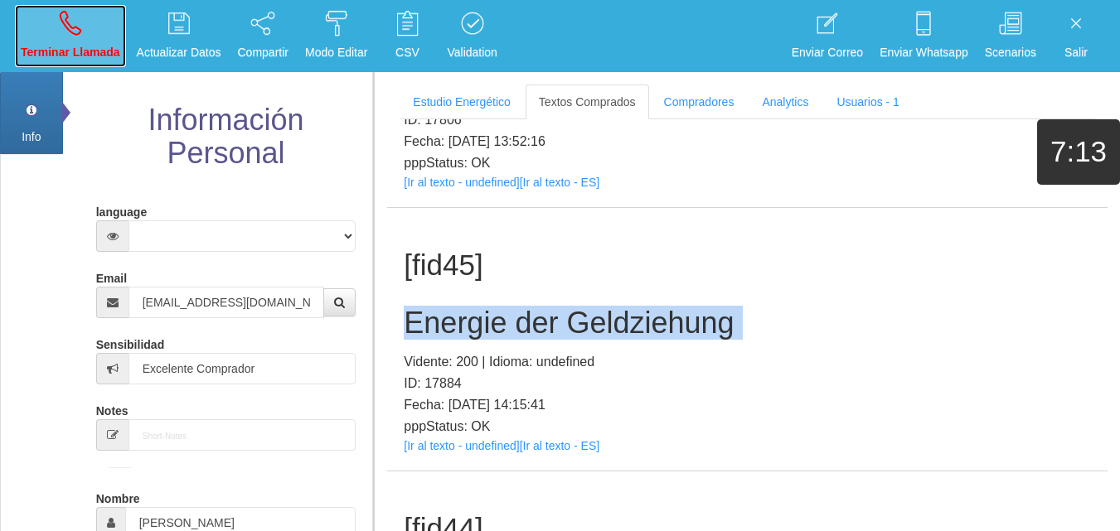
click at [33, 36] on link "Terminar Llamada" at bounding box center [70, 36] width 111 height 62
select select "0"
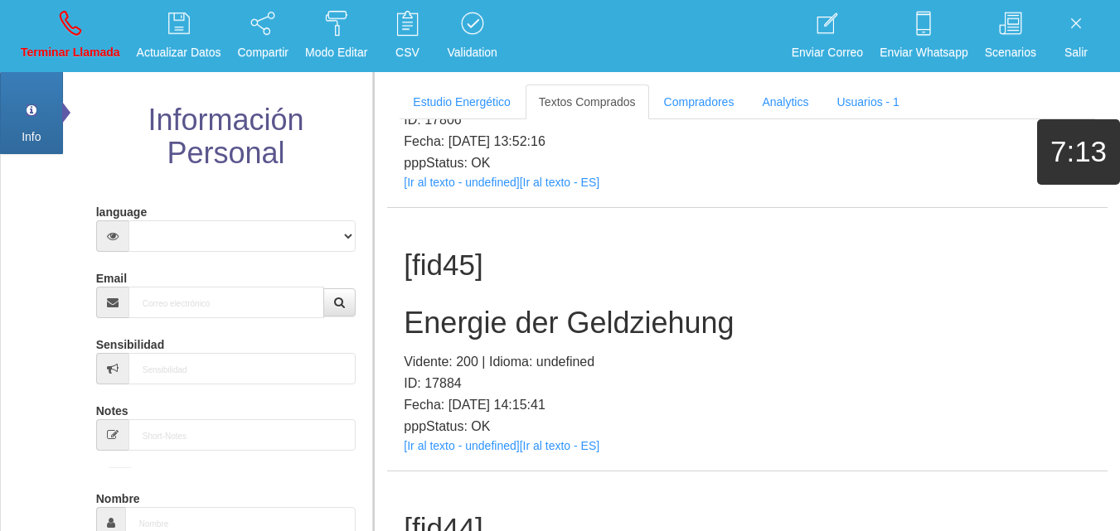
scroll to position [0, 0]
